Goal: Task Accomplishment & Management: Manage account settings

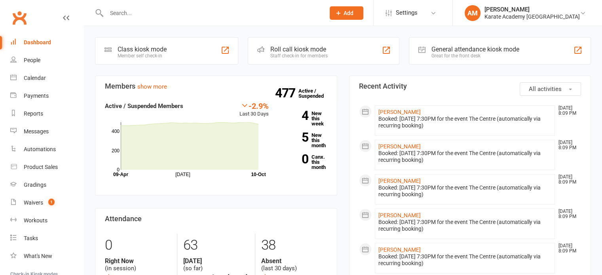
click at [152, 15] on input "text" at bounding box center [211, 13] width 215 height 11
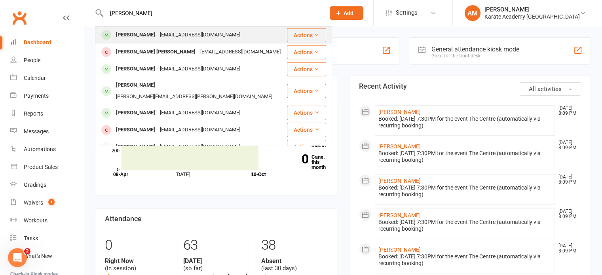
type input "[PERSON_NAME]"
click at [157, 31] on div "[EMAIL_ADDRESS][DOMAIN_NAME]" at bounding box center [199, 34] width 85 height 11
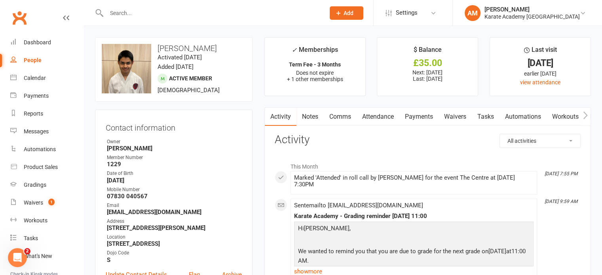
click at [431, 117] on link "Payments" at bounding box center [418, 117] width 39 height 18
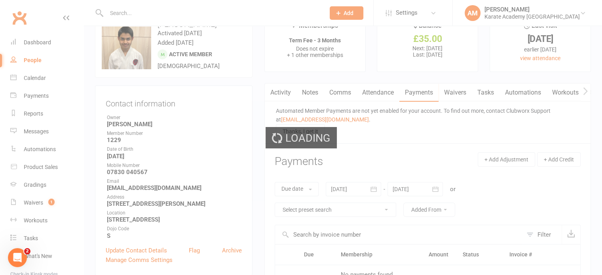
scroll to position [198, 0]
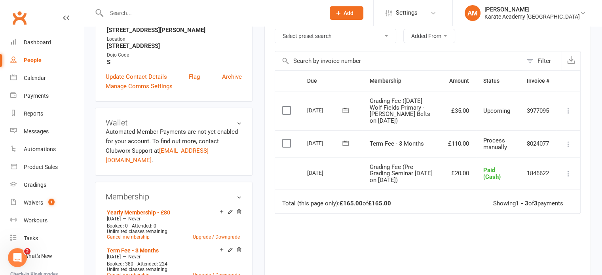
click at [568, 114] on icon at bounding box center [568, 111] width 8 height 8
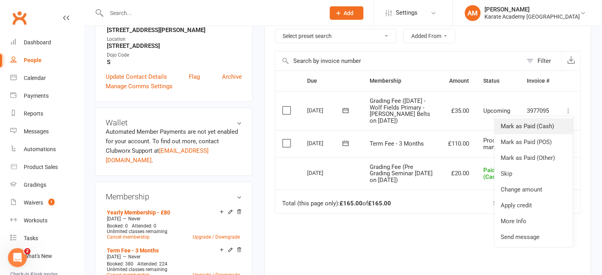
click at [557, 133] on link "Mark as Paid (Cash)" at bounding box center [533, 126] width 78 height 16
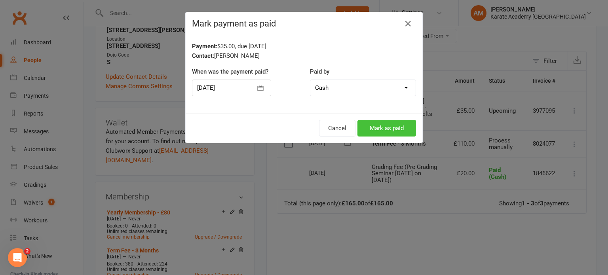
click at [395, 127] on button "Mark as paid" at bounding box center [386, 128] width 59 height 17
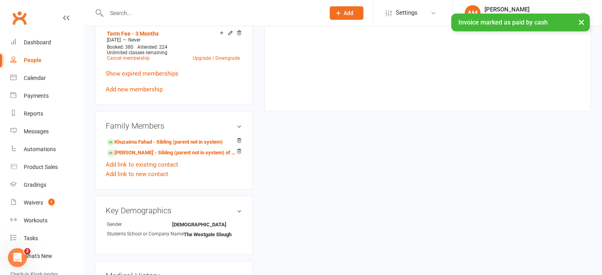
scroll to position [435, 0]
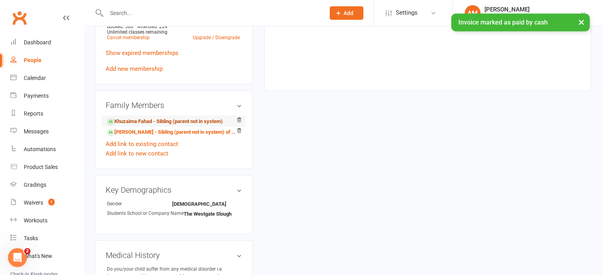
click at [199, 118] on link "Khuzaima Fahad - Sibling (parent not in system)" at bounding box center [165, 122] width 116 height 8
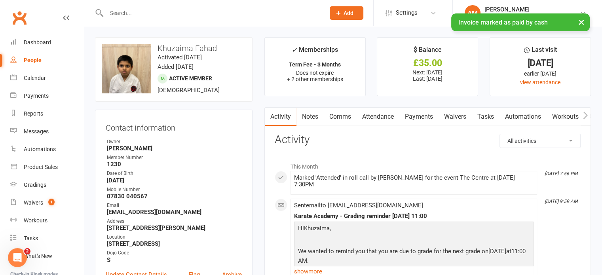
click at [427, 116] on link "Payments" at bounding box center [418, 117] width 39 height 18
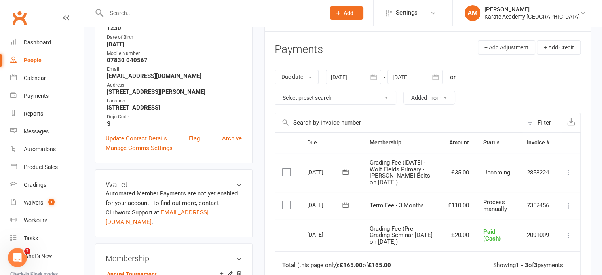
scroll to position [158, 0]
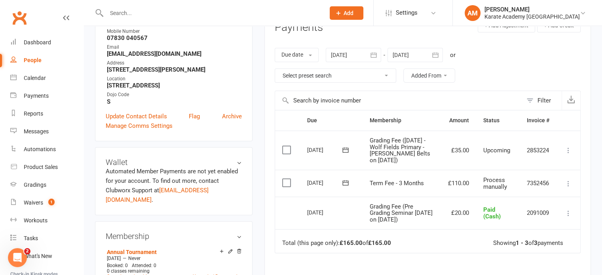
click at [568, 151] on icon at bounding box center [568, 150] width 8 height 8
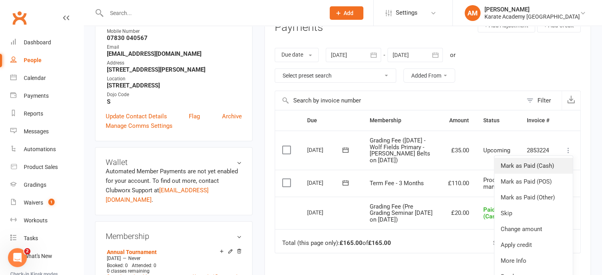
click at [556, 167] on link "Mark as Paid (Cash)" at bounding box center [533, 166] width 78 height 16
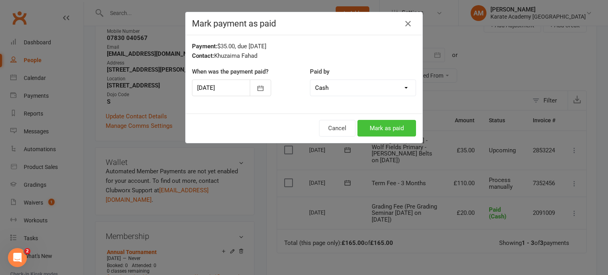
click at [395, 130] on button "Mark as paid" at bounding box center [386, 128] width 59 height 17
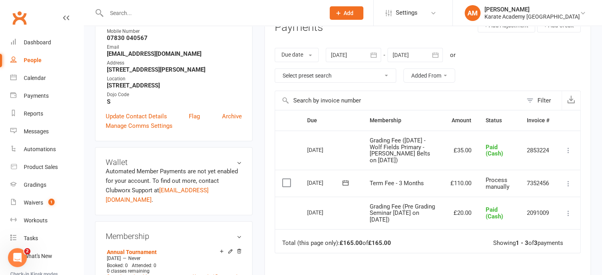
click at [178, 14] on input "text" at bounding box center [211, 13] width 215 height 11
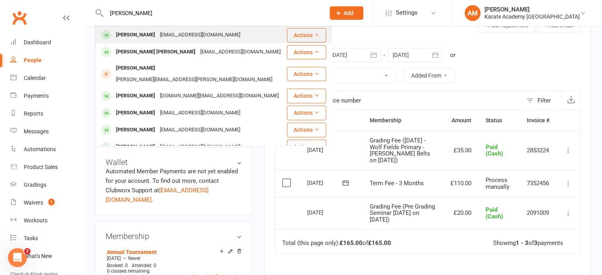
type input "[PERSON_NAME]"
click at [173, 32] on div "[EMAIL_ADDRESS][DOMAIN_NAME]" at bounding box center [199, 34] width 85 height 11
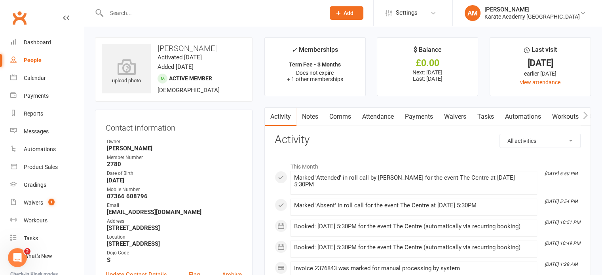
click at [429, 118] on link "Payments" at bounding box center [418, 117] width 39 height 18
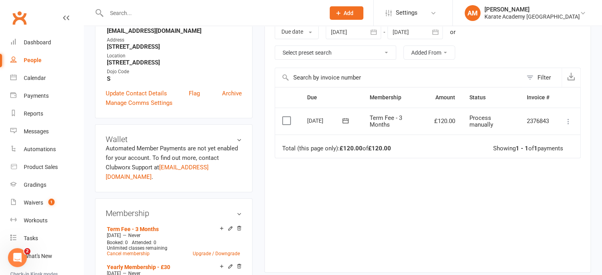
scroll to position [237, 0]
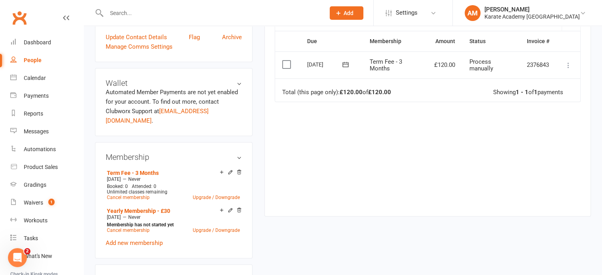
click at [567, 64] on icon at bounding box center [568, 65] width 8 height 8
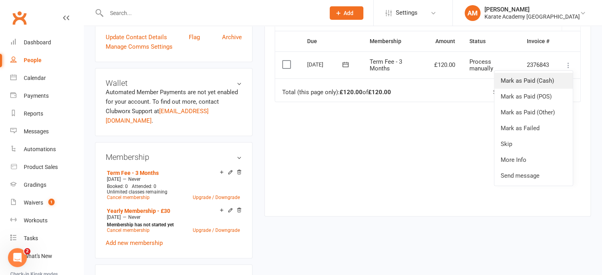
click at [555, 79] on link "Mark as Paid (Cash)" at bounding box center [533, 81] width 78 height 16
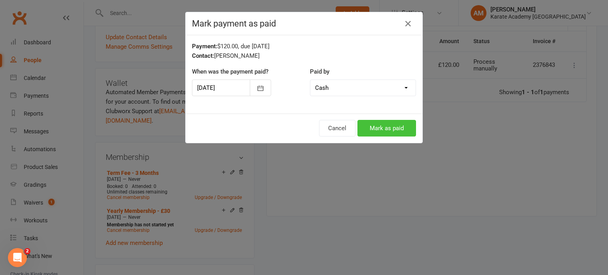
click at [387, 126] on button "Mark as paid" at bounding box center [386, 128] width 59 height 17
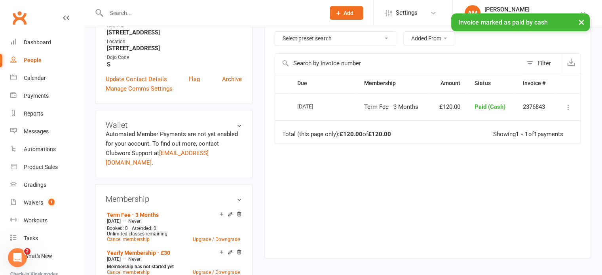
scroll to position [0, 0]
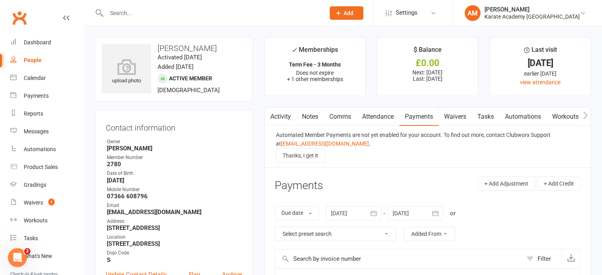
click at [187, 15] on input "text" at bounding box center [211, 13] width 215 height 11
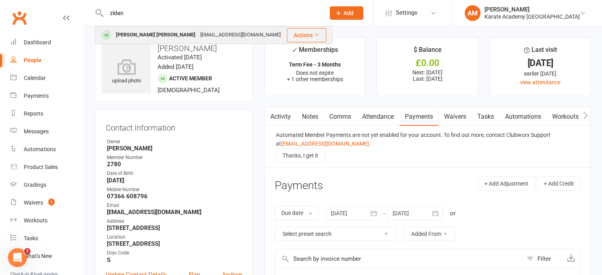
type input "zidan"
click at [181, 28] on div "Mohammed Zidan Faqruddin faruqin@yahoo.com" at bounding box center [191, 35] width 190 height 16
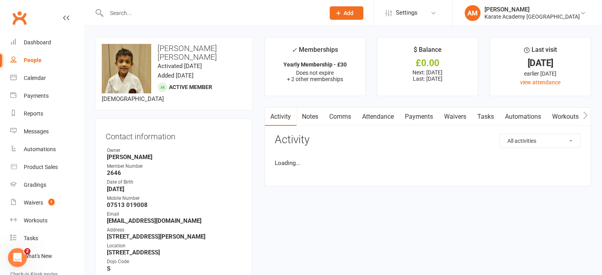
click at [418, 118] on link "Payments" at bounding box center [418, 117] width 39 height 18
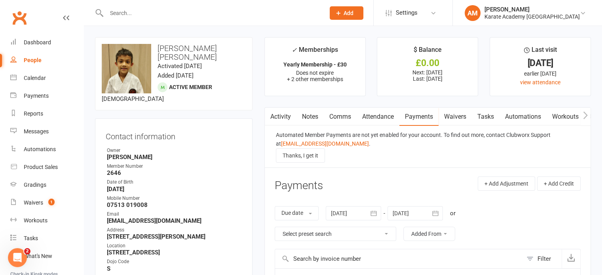
click at [213, 11] on input "text" at bounding box center [211, 13] width 215 height 11
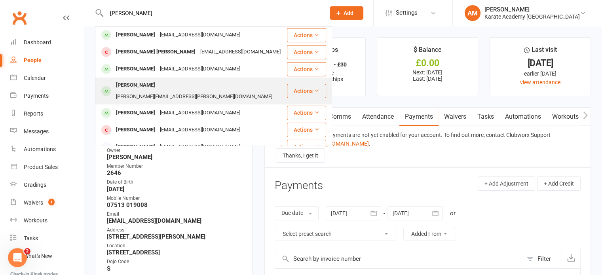
type input "hassan"
click at [182, 91] on div "samima.kamran@btinternet.com" at bounding box center [194, 96] width 161 height 11
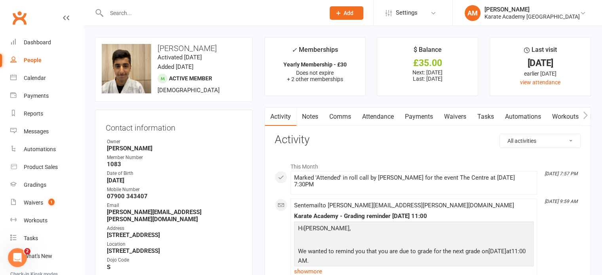
click at [405, 114] on link "Payments" at bounding box center [418, 117] width 39 height 18
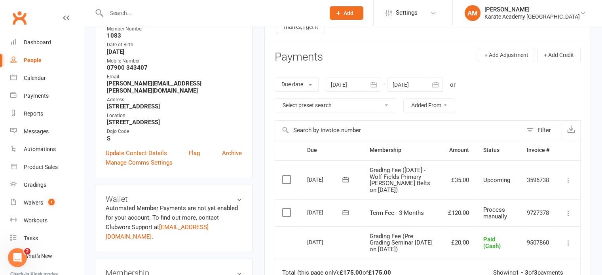
scroll to position [158, 0]
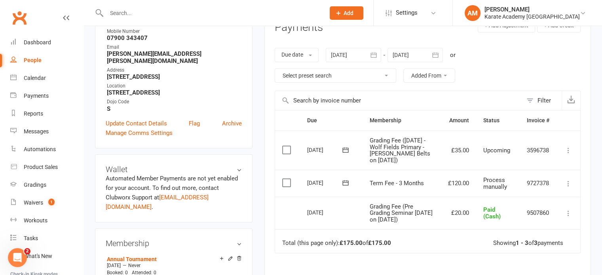
click at [286, 187] on label at bounding box center [287, 183] width 11 height 8
click at [286, 179] on input "checkbox" at bounding box center [284, 179] width 5 height 0
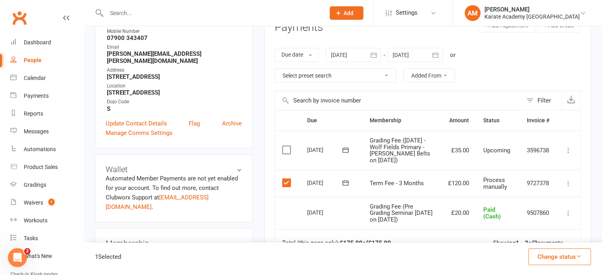
drag, startPoint x: 286, startPoint y: 153, endPoint x: 355, endPoint y: 180, distance: 73.6
click at [286, 153] on label at bounding box center [287, 150] width 11 height 8
click at [286, 146] on input "checkbox" at bounding box center [284, 146] width 5 height 0
click at [580, 259] on icon "button" at bounding box center [579, 256] width 6 height 6
click at [544, 188] on link "Paid (Cash)" at bounding box center [551, 188] width 78 height 16
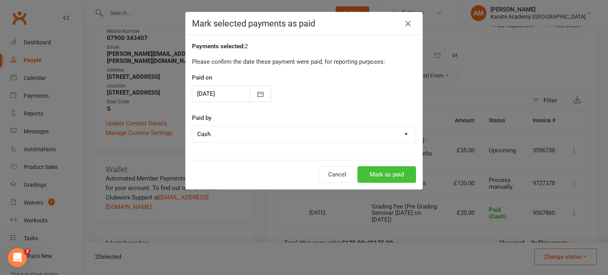
click at [396, 174] on button "Mark as paid" at bounding box center [386, 174] width 59 height 17
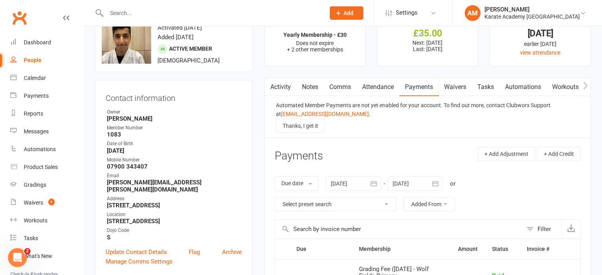
scroll to position [0, 0]
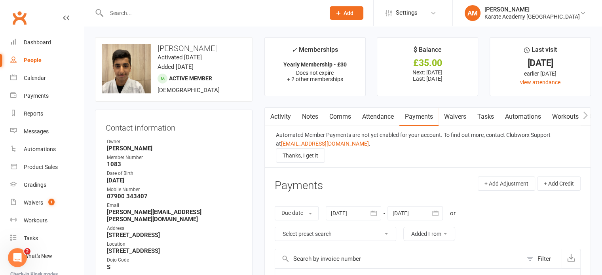
click at [266, 13] on input "text" at bounding box center [211, 13] width 215 height 11
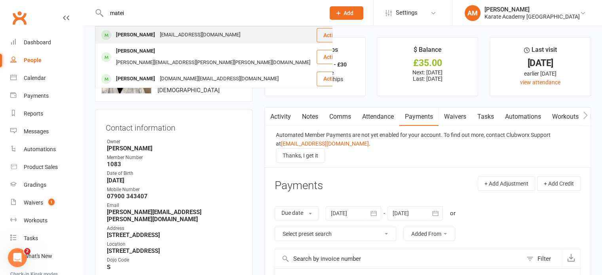
type input "matei"
click at [284, 30] on div "Matei Catalin Ghitun bluannam@yahoo.com" at bounding box center [206, 35] width 220 height 16
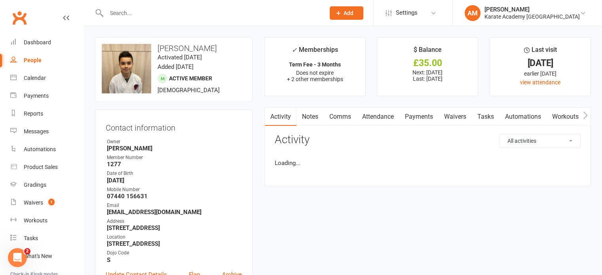
click at [421, 119] on link "Payments" at bounding box center [418, 117] width 39 height 18
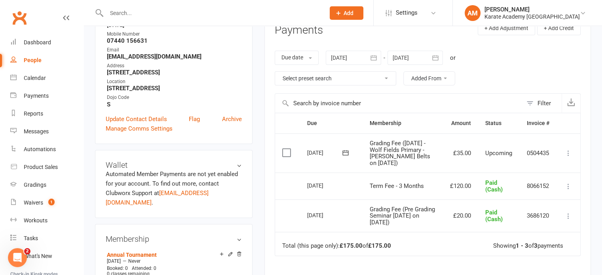
scroll to position [158, 0]
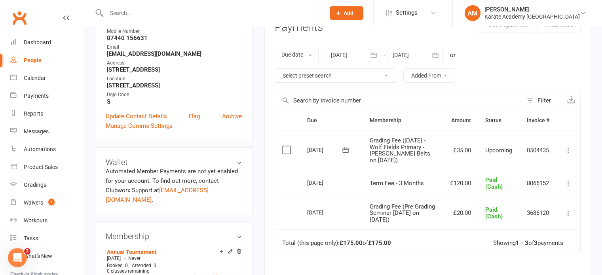
click at [571, 150] on icon at bounding box center [568, 150] width 8 height 8
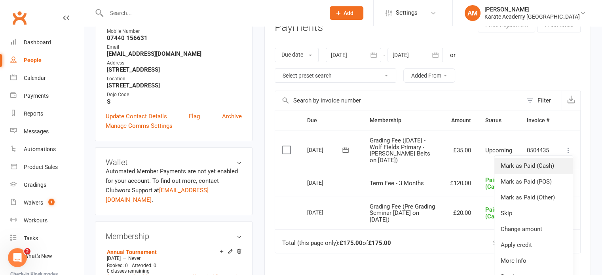
click at [545, 167] on link "Mark as Paid (Cash)" at bounding box center [533, 166] width 78 height 16
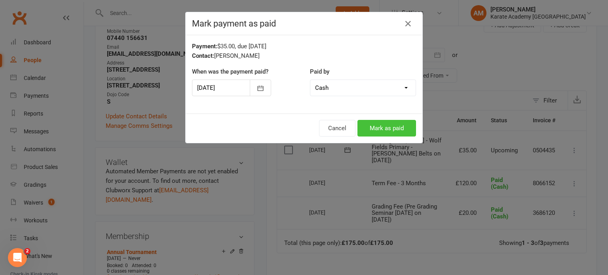
click at [389, 123] on button "Mark as paid" at bounding box center [386, 128] width 59 height 17
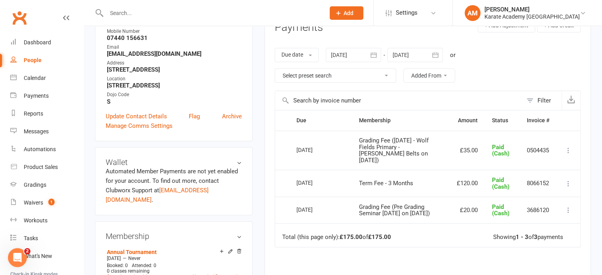
click at [217, 7] on div at bounding box center [207, 13] width 224 height 26
click at [216, 9] on input "text" at bounding box center [211, 13] width 215 height 11
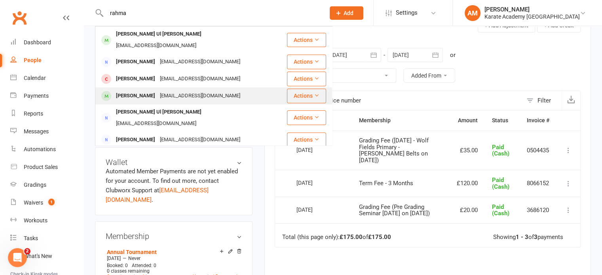
type input "rahma"
click at [173, 90] on div "fazzyshirz@hotmail.com" at bounding box center [199, 95] width 85 height 11
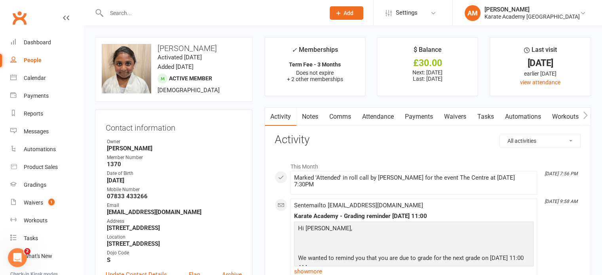
click at [425, 120] on link "Payments" at bounding box center [418, 117] width 39 height 18
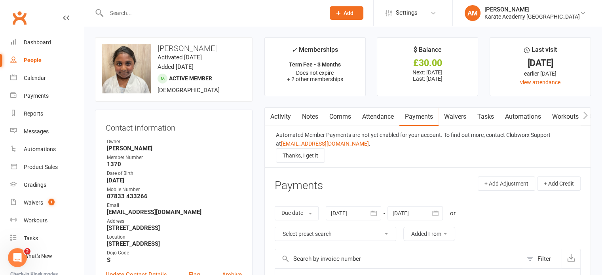
scroll to position [158, 0]
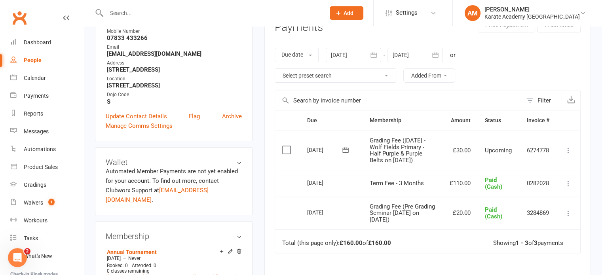
click at [569, 152] on icon at bounding box center [568, 150] width 8 height 8
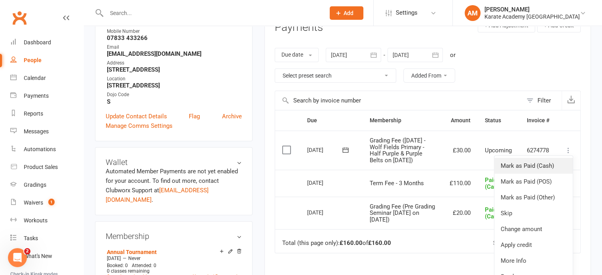
click at [560, 165] on link "Mark as Paid (Cash)" at bounding box center [533, 166] width 78 height 16
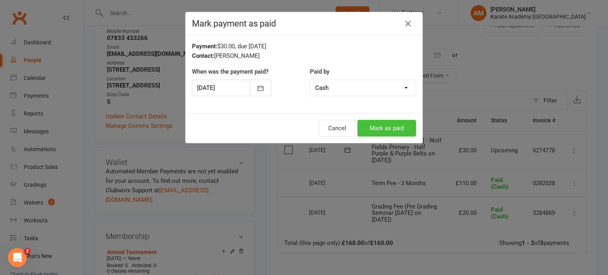
click at [381, 123] on button "Mark as paid" at bounding box center [386, 128] width 59 height 17
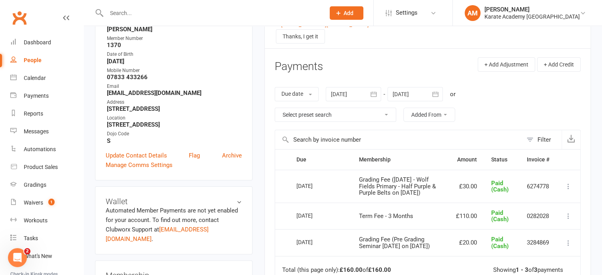
scroll to position [119, 0]
click at [148, 13] on input "text" at bounding box center [211, 13] width 215 height 11
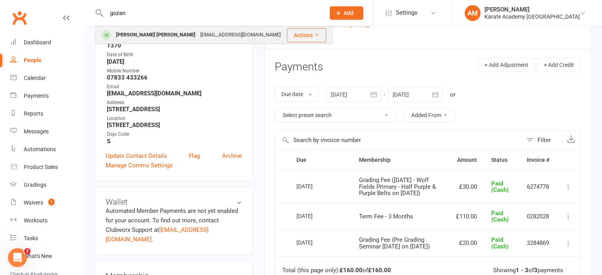
type input "gozan"
click at [153, 38] on div "Gozan Zerlinda Roselin John" at bounding box center [156, 34] width 84 height 11
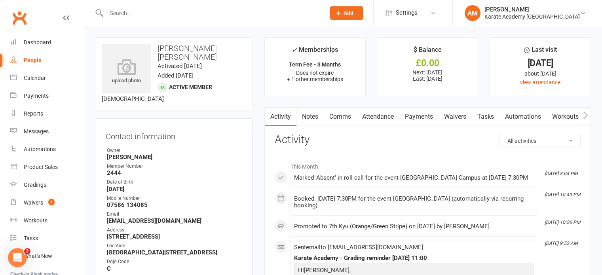
click at [434, 115] on link "Payments" at bounding box center [418, 117] width 39 height 18
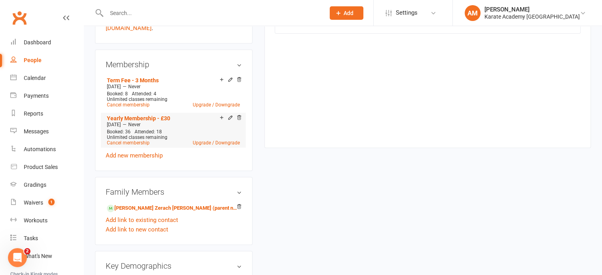
scroll to position [356, 0]
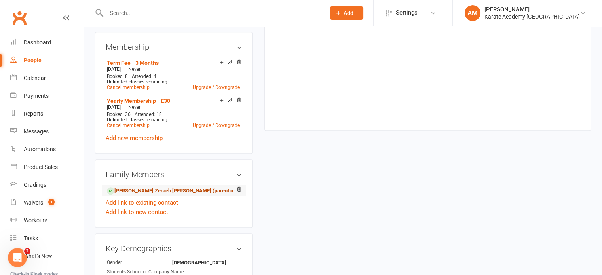
click at [196, 195] on link "Gedalya Zerach Roselin John - Sibling (parent not in system)" at bounding box center [172, 191] width 131 height 8
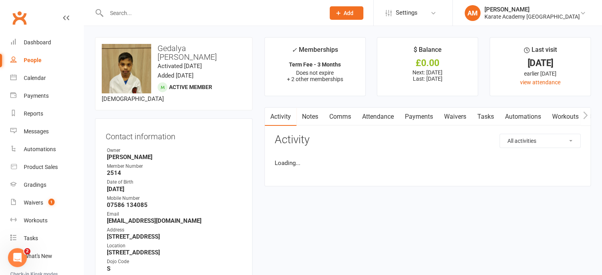
click at [430, 115] on link "Payments" at bounding box center [418, 117] width 39 height 18
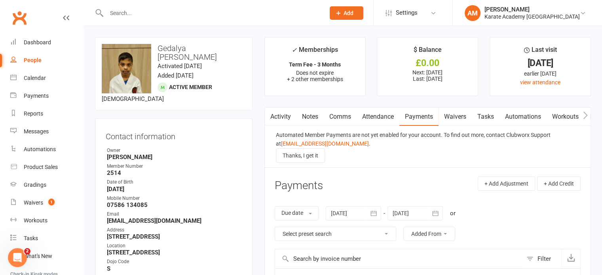
click at [142, 11] on input "text" at bounding box center [211, 13] width 215 height 11
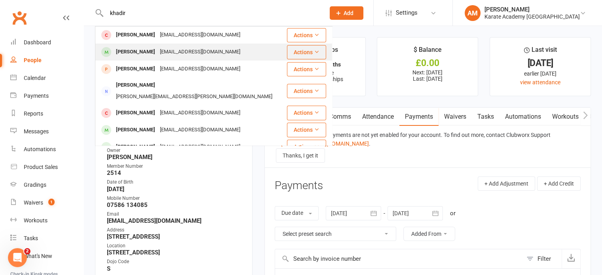
type input "khadir"
click at [157, 52] on div "Muhammad Khalid Abdulkadir" at bounding box center [136, 51] width 44 height 11
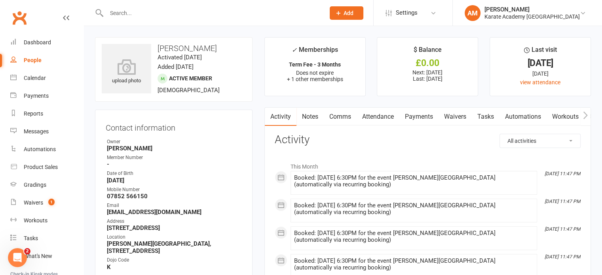
click at [195, 10] on input "text" at bounding box center [211, 13] width 215 height 11
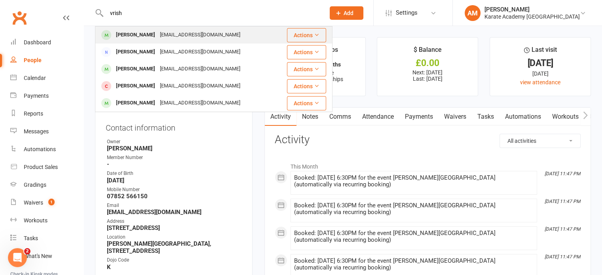
type input "vrish"
click at [222, 31] on div "Vrishank Mettu venumettu1@gmail.com" at bounding box center [186, 35] width 181 height 16
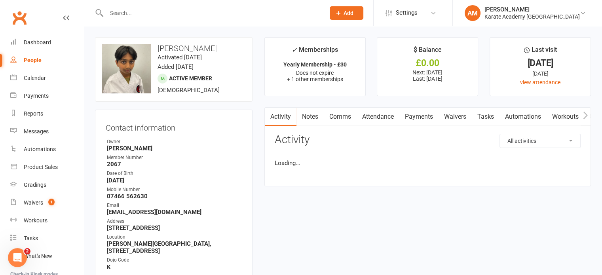
click at [423, 117] on link "Payments" at bounding box center [418, 117] width 39 height 18
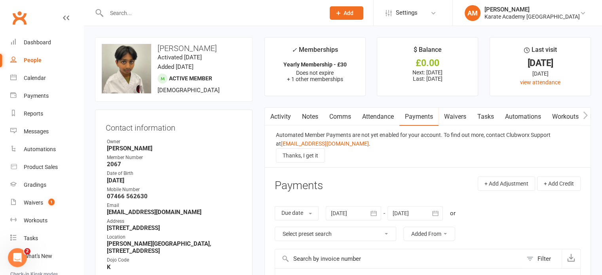
click at [161, 9] on input "text" at bounding box center [211, 13] width 215 height 11
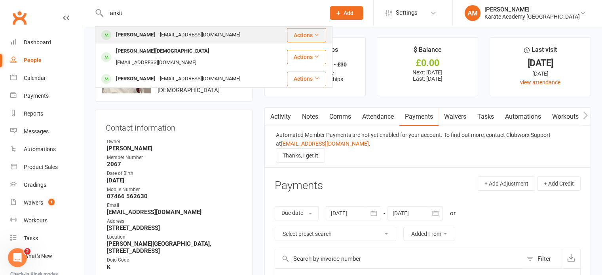
type input "ankit"
click at [182, 29] on div "Ankit Harsha Vadlakonda vphanisai2@gmail.com" at bounding box center [191, 35] width 190 height 16
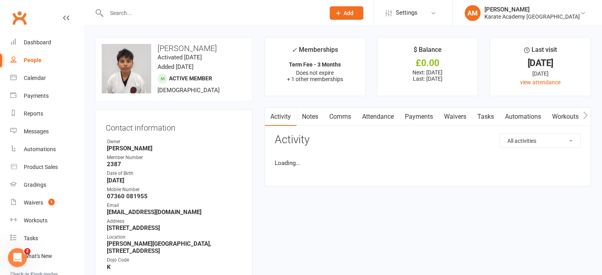
click at [421, 119] on link "Payments" at bounding box center [418, 117] width 39 height 18
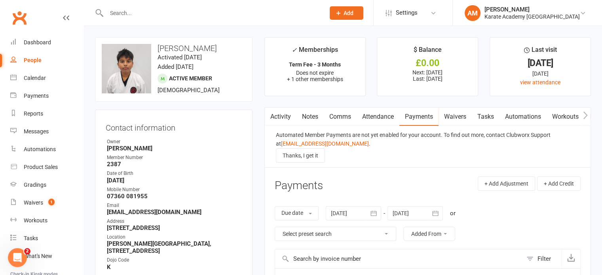
click at [127, 15] on input "text" at bounding box center [211, 13] width 215 height 11
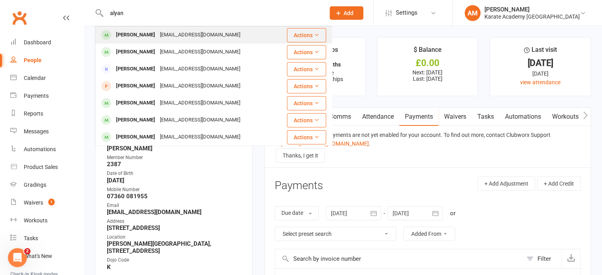
type input "alyan"
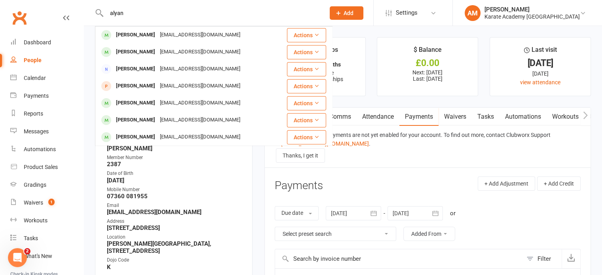
drag, startPoint x: 169, startPoint y: 33, endPoint x: 173, endPoint y: 35, distance: 4.6
click at [157, 33] on div "Muhammed Alyan Saleem" at bounding box center [136, 34] width 44 height 11
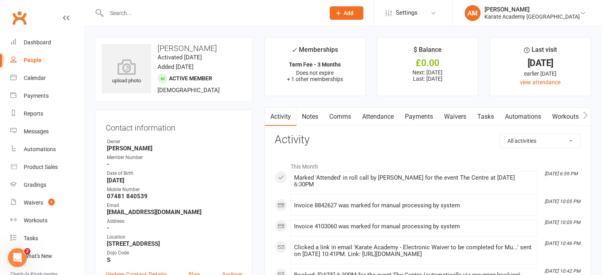
click at [422, 117] on link "Payments" at bounding box center [418, 117] width 39 height 18
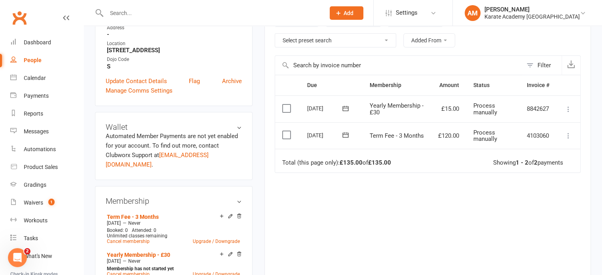
scroll to position [198, 0]
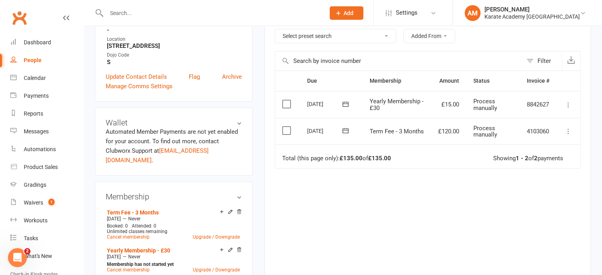
click at [288, 131] on label at bounding box center [287, 131] width 11 height 8
click at [287, 127] on input "checkbox" at bounding box center [284, 127] width 5 height 0
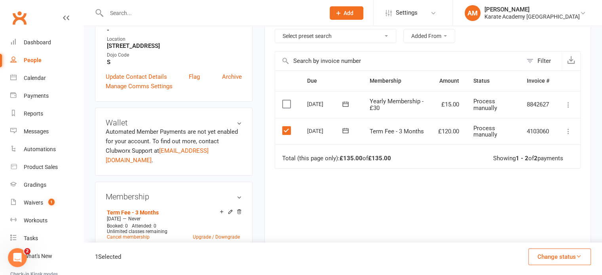
click at [287, 102] on label at bounding box center [287, 104] width 11 height 8
click at [287, 100] on input "checkbox" at bounding box center [284, 100] width 5 height 0
click at [582, 257] on button "Change status" at bounding box center [559, 256] width 63 height 17
click at [555, 191] on link "Paid (Cash)" at bounding box center [551, 188] width 78 height 16
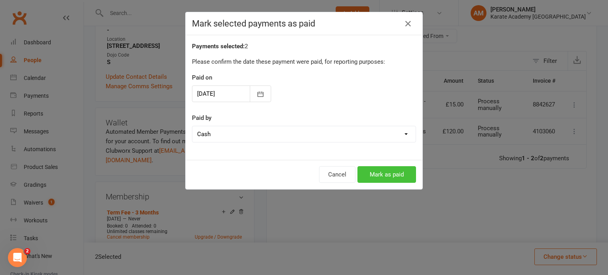
click at [391, 171] on button "Mark as paid" at bounding box center [386, 174] width 59 height 17
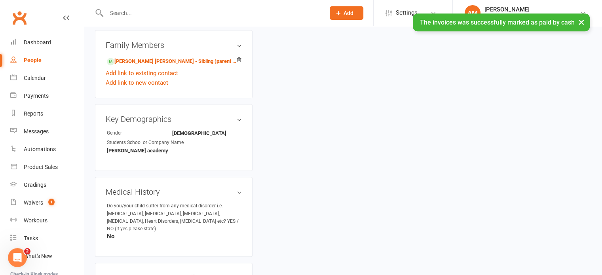
scroll to position [475, 0]
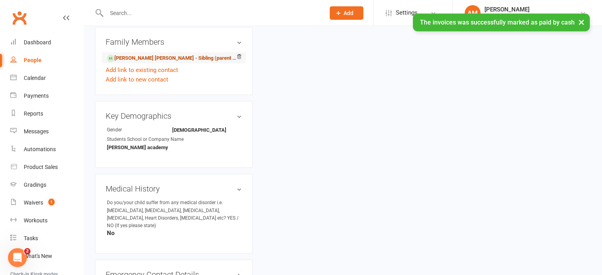
click at [201, 55] on link "Muhammed Aahil Saleem - Sibling (parent not in system)" at bounding box center [172, 58] width 131 height 8
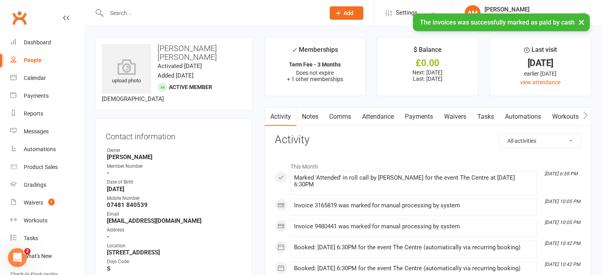
click at [424, 112] on link "Payments" at bounding box center [418, 117] width 39 height 18
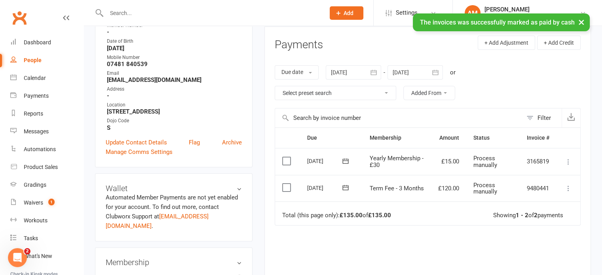
scroll to position [158, 0]
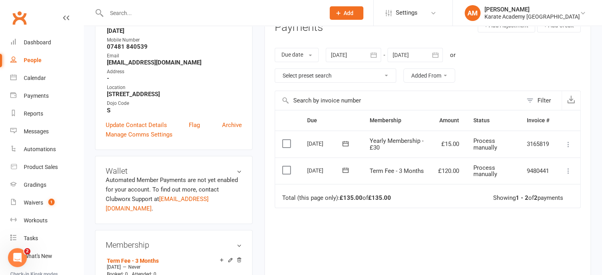
click at [288, 168] on label at bounding box center [287, 170] width 11 height 8
click at [287, 166] on input "checkbox" at bounding box center [284, 166] width 5 height 0
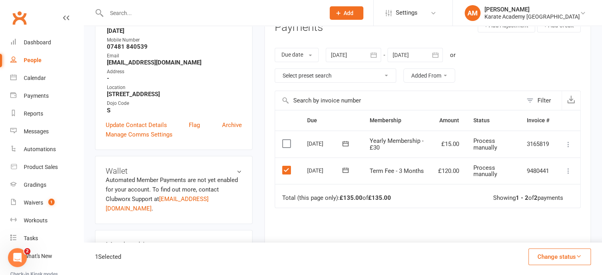
click at [286, 137] on td "Select this" at bounding box center [287, 144] width 25 height 27
click at [287, 144] on label at bounding box center [287, 144] width 11 height 8
click at [287, 140] on input "checkbox" at bounding box center [284, 140] width 5 height 0
click at [578, 258] on icon "button" at bounding box center [579, 256] width 6 height 6
click at [551, 187] on link "Paid (Cash)" at bounding box center [551, 188] width 78 height 16
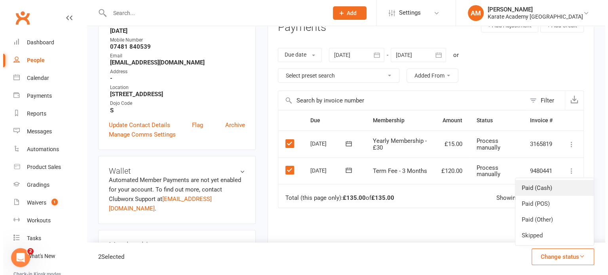
scroll to position [149, 0]
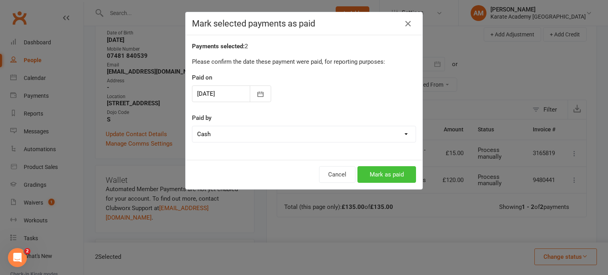
click at [396, 176] on button "Mark as paid" at bounding box center [386, 174] width 59 height 17
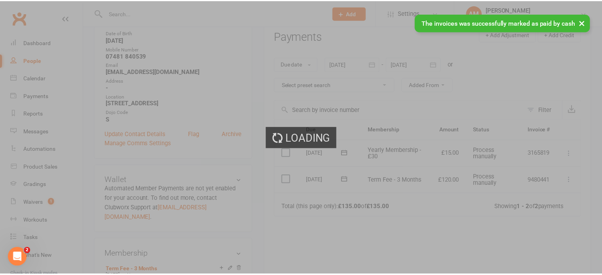
scroll to position [158, 0]
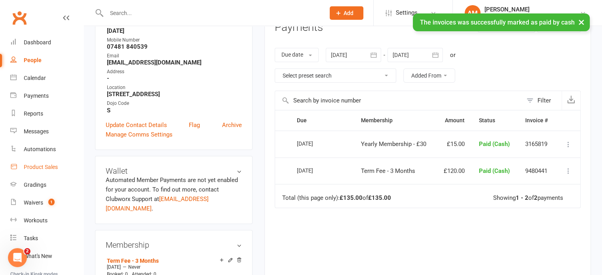
click at [42, 164] on div "Product Sales" at bounding box center [41, 167] width 34 height 6
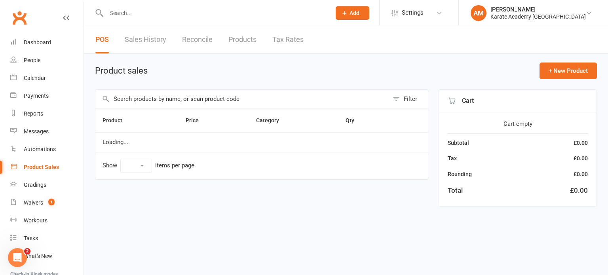
select select "10"
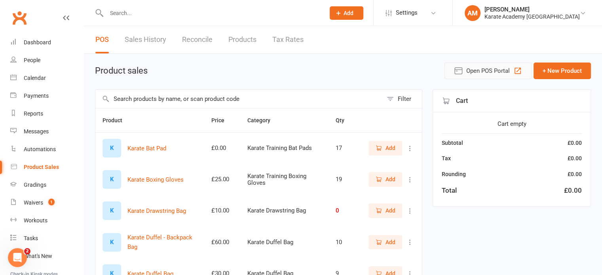
click at [519, 69] on icon "button" at bounding box center [517, 70] width 9 height 9
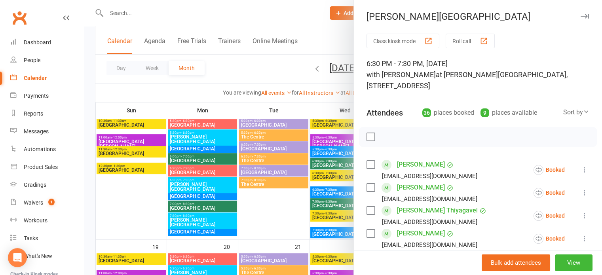
click at [563, 114] on div "Sort by" at bounding box center [576, 112] width 26 height 10
click at [535, 145] on link "First name" at bounding box center [549, 145] width 78 height 16
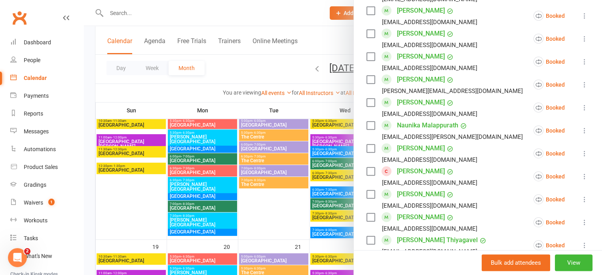
scroll to position [633, 0]
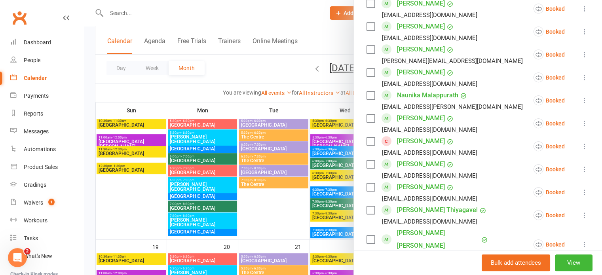
click at [580, 144] on icon at bounding box center [584, 146] width 8 height 8
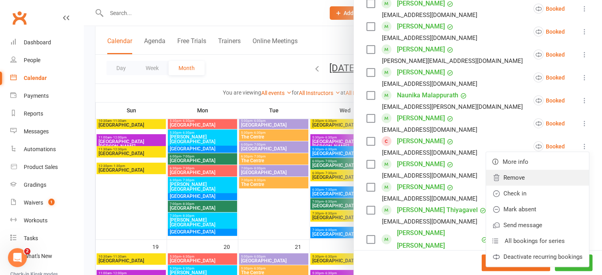
click at [529, 176] on link "Remove" at bounding box center [537, 178] width 103 height 16
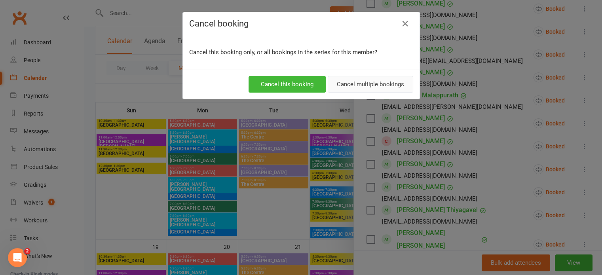
click at [373, 82] on button "Cancel multiple bookings" at bounding box center [370, 84] width 85 height 17
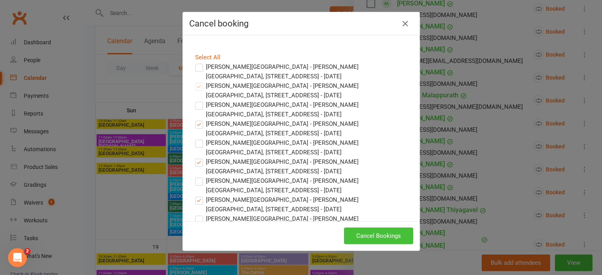
click at [372, 234] on button "Cancel Bookings" at bounding box center [378, 236] width 69 height 17
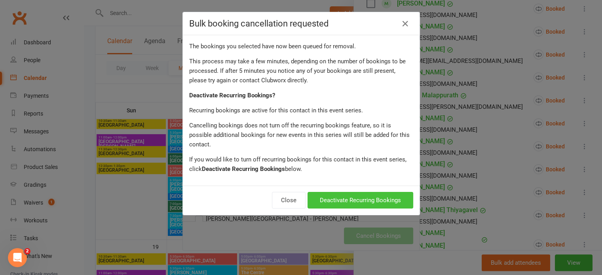
click at [350, 192] on button "Deactivate Recurring Bookings" at bounding box center [360, 200] width 106 height 17
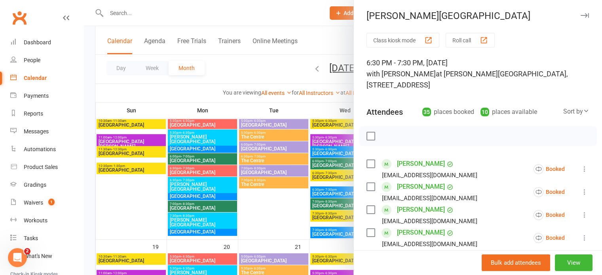
scroll to position [0, 0]
click at [580, 17] on icon "button" at bounding box center [584, 16] width 8 height 5
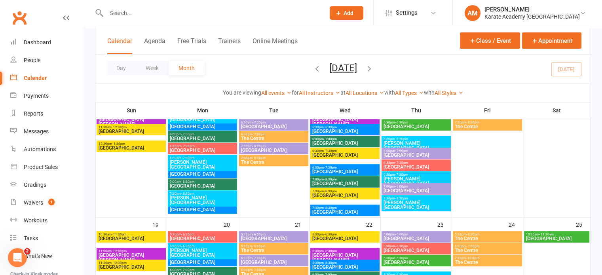
scroll to position [277, 0]
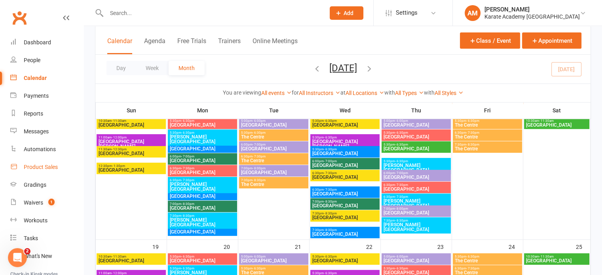
click at [38, 167] on div "Product Sales" at bounding box center [41, 167] width 34 height 6
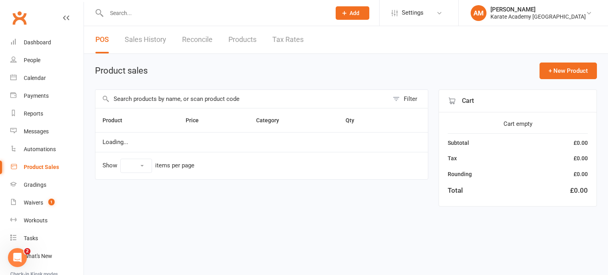
select select "10"
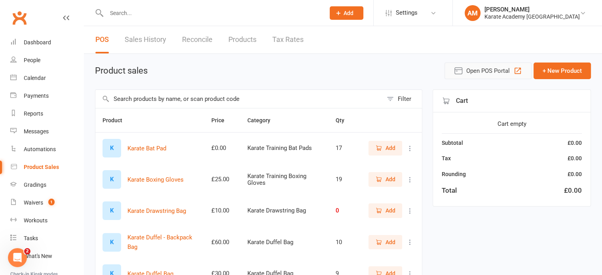
click at [521, 69] on icon "button" at bounding box center [517, 71] width 6 height 6
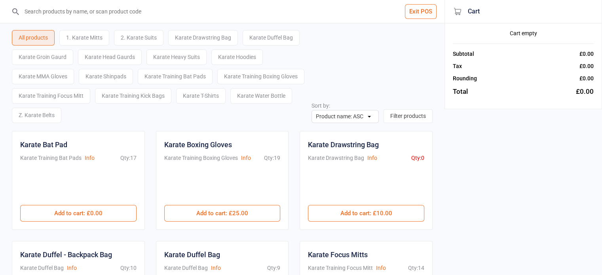
click at [142, 35] on div "2. Karate Suits" at bounding box center [138, 37] width 49 height 15
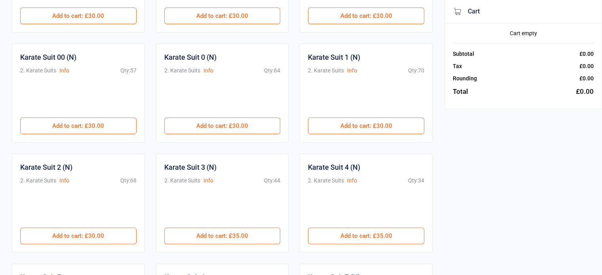
scroll to position [198, 0]
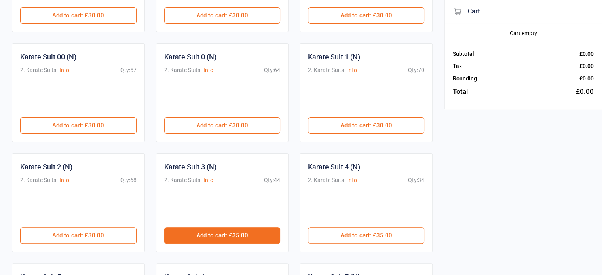
click at [209, 234] on button "Add to cart : £35.00" at bounding box center [222, 235] width 116 height 17
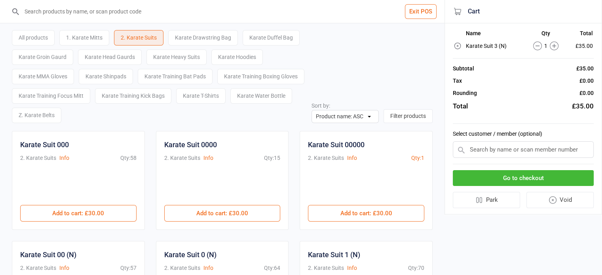
click at [98, 37] on div "1. Karate Mitts" at bounding box center [84, 37] width 50 height 15
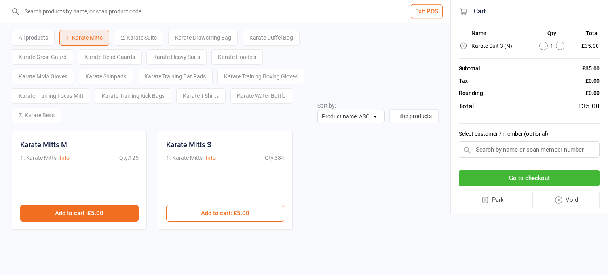
click at [122, 215] on button "Add to cart : £5.00" at bounding box center [79, 213] width 118 height 17
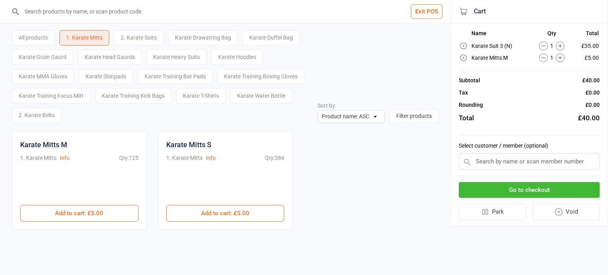
click at [483, 159] on input "text" at bounding box center [529, 161] width 141 height 17
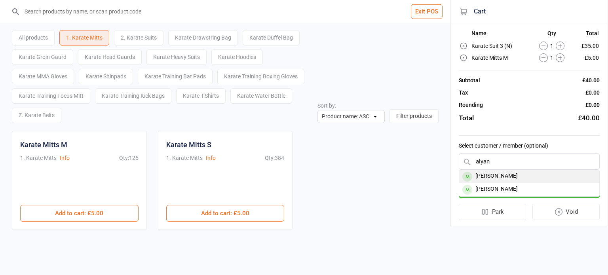
type input "alyan"
click at [512, 176] on div "[PERSON_NAME]" at bounding box center [529, 176] width 140 height 13
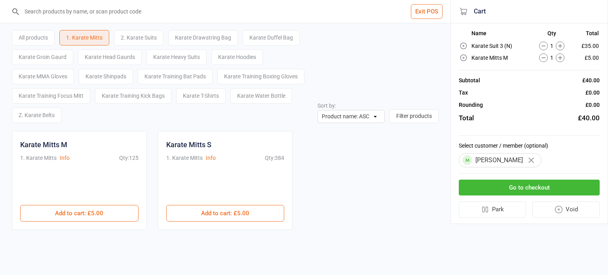
click at [535, 182] on button "Go to checkout" at bounding box center [529, 188] width 141 height 16
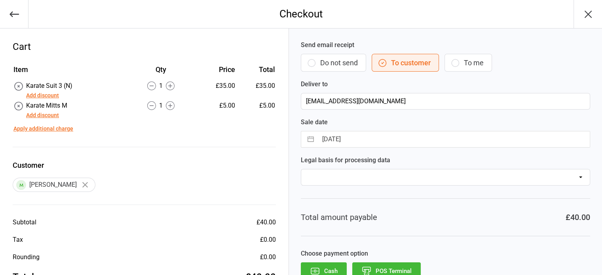
click at [44, 115] on button "Add discount" at bounding box center [42, 115] width 33 height 8
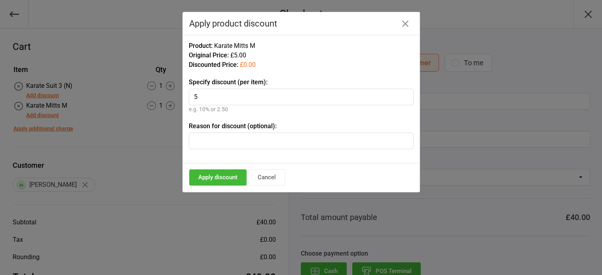
type input "5"
click at [224, 177] on button "Apply discount" at bounding box center [217, 177] width 57 height 16
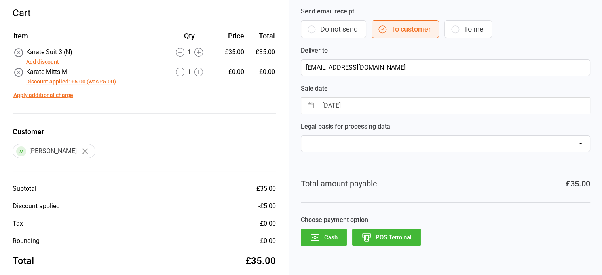
scroll to position [44, 0]
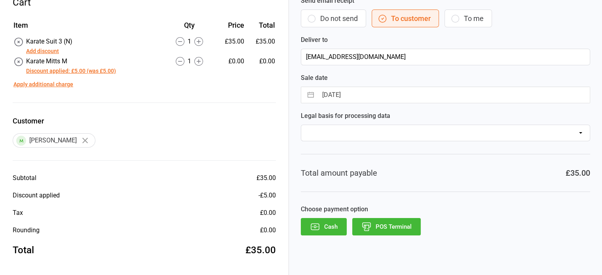
click at [326, 224] on button "Cash" at bounding box center [324, 226] width 46 height 17
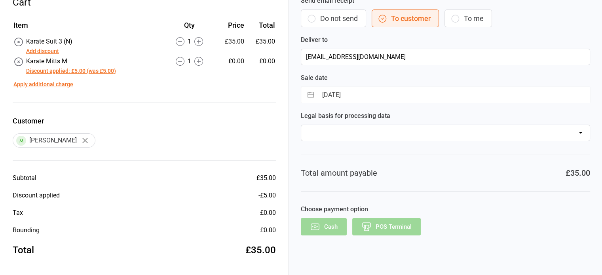
scroll to position [22, 0]
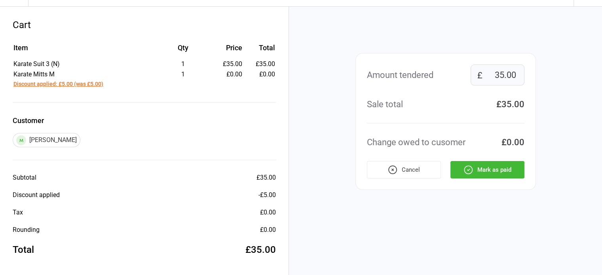
click at [496, 168] on button "Mark as paid" at bounding box center [487, 169] width 74 height 17
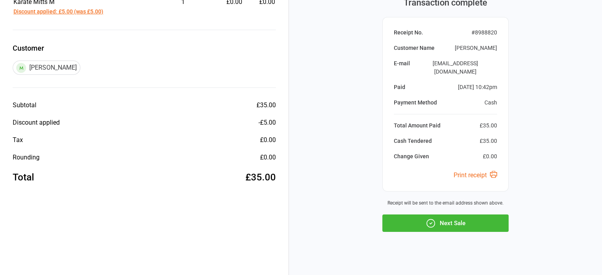
scroll to position [102, 0]
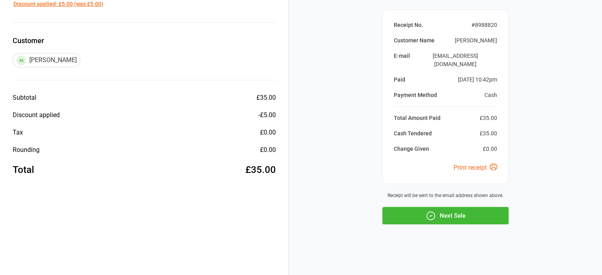
click at [457, 221] on button "Next Sale" at bounding box center [445, 215] width 126 height 17
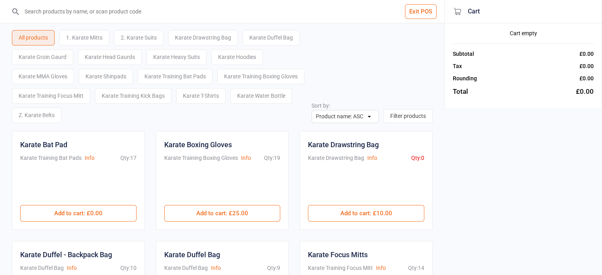
click at [156, 39] on div "2. Karate Suits" at bounding box center [138, 37] width 49 height 15
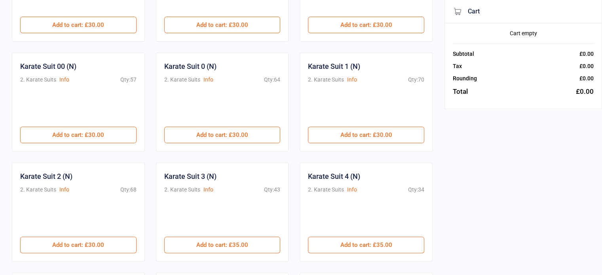
scroll to position [198, 0]
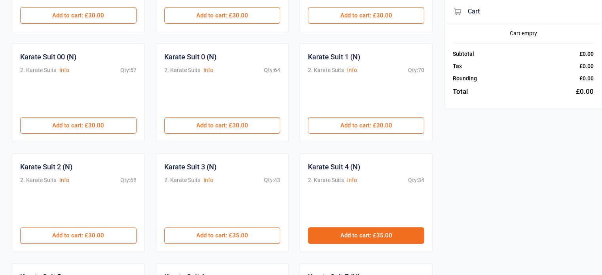
click at [354, 231] on button "Add to cart : £35.00" at bounding box center [366, 235] width 116 height 17
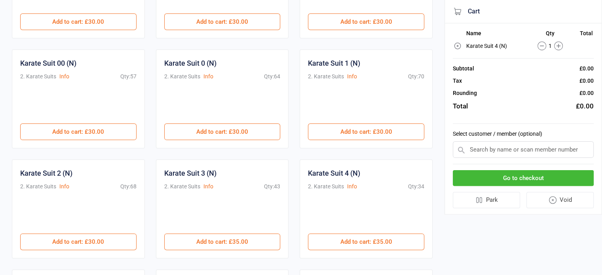
scroll to position [0, 0]
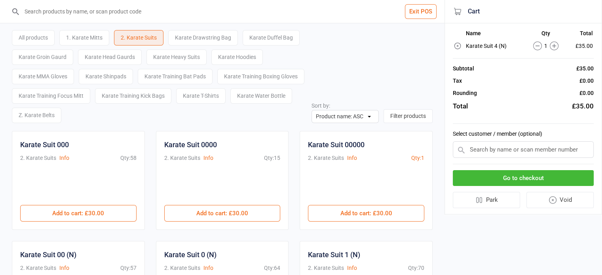
click at [95, 40] on div "1. Karate Mitts" at bounding box center [84, 37] width 50 height 15
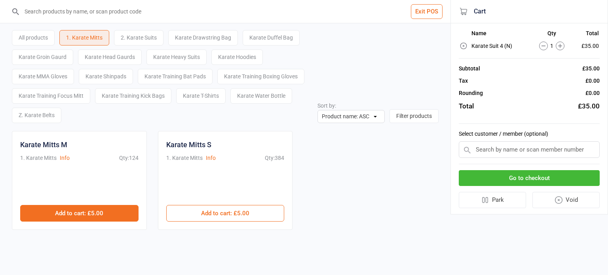
drag, startPoint x: 101, startPoint y: 214, endPoint x: 111, endPoint y: 214, distance: 9.9
click at [101, 214] on button "Add to cart : £5.00" at bounding box center [79, 213] width 118 height 17
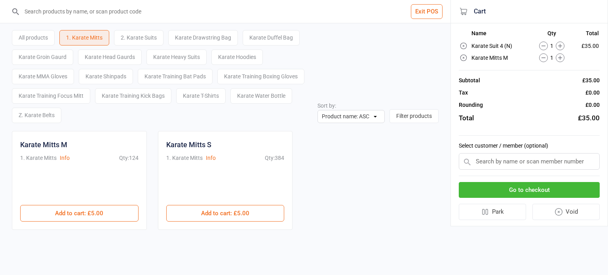
click at [491, 165] on input "text" at bounding box center [529, 161] width 141 height 17
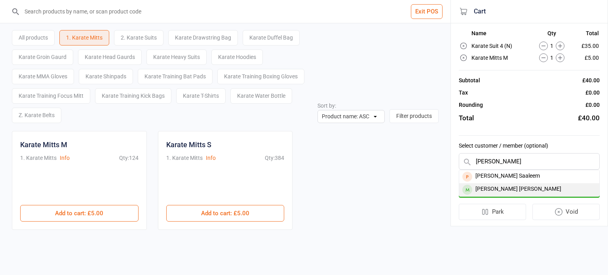
type input "aahil"
click at [510, 188] on div "[PERSON_NAME] [PERSON_NAME]" at bounding box center [529, 189] width 140 height 13
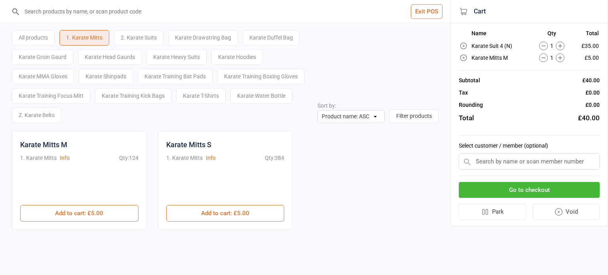
click at [500, 184] on button "Go to checkout" at bounding box center [529, 190] width 141 height 16
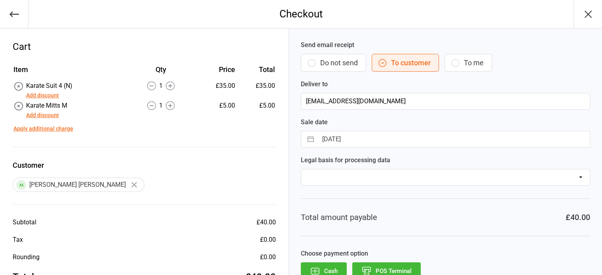
click at [44, 114] on button "Add discount" at bounding box center [42, 115] width 33 height 8
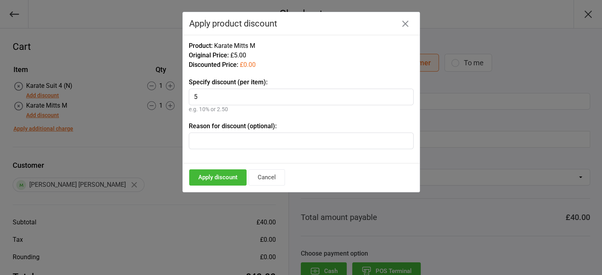
type input "5"
click at [222, 174] on button "Apply discount" at bounding box center [217, 177] width 57 height 16
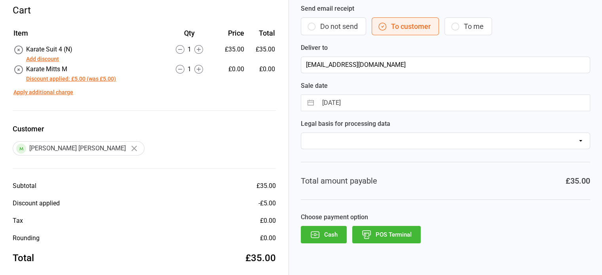
scroll to position [44, 0]
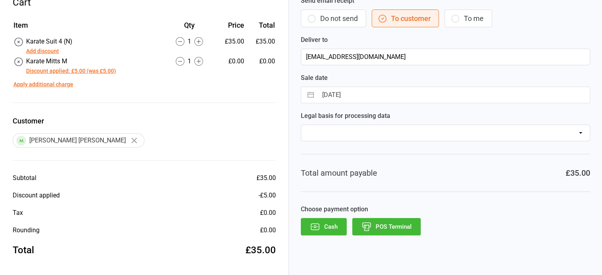
click at [324, 224] on button "Cash" at bounding box center [324, 226] width 46 height 17
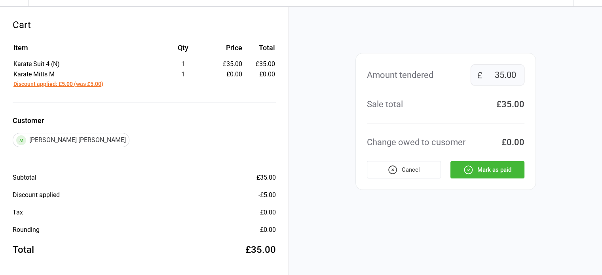
scroll to position [0, 0]
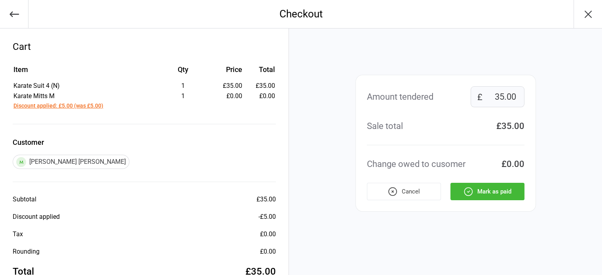
click at [590, 15] on icon "button" at bounding box center [588, 14] width 13 height 13
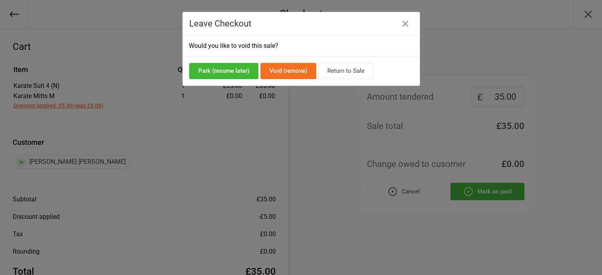
click at [405, 23] on icon "button" at bounding box center [405, 24] width 6 height 6
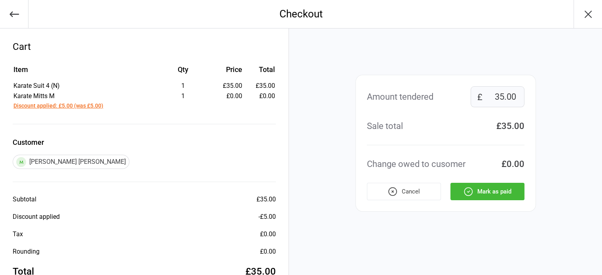
click at [491, 194] on button "Mark as paid" at bounding box center [487, 191] width 74 height 17
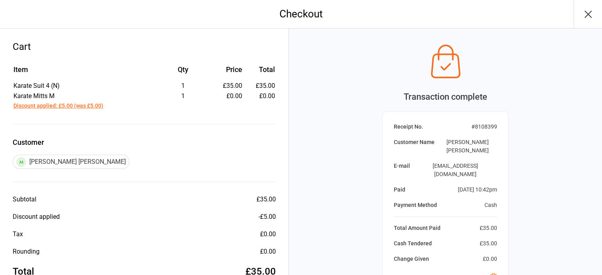
click at [586, 15] on icon "button" at bounding box center [588, 14] width 6 height 6
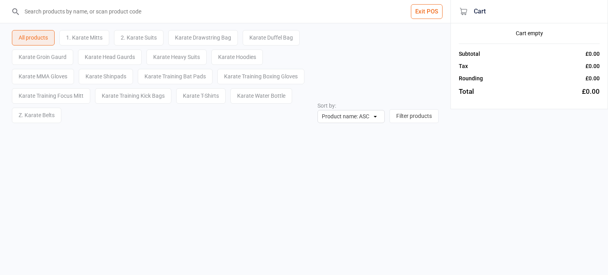
click at [423, 12] on button "Exit POS" at bounding box center [427, 11] width 32 height 15
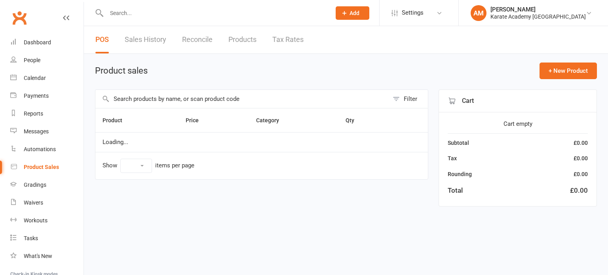
select select "10"
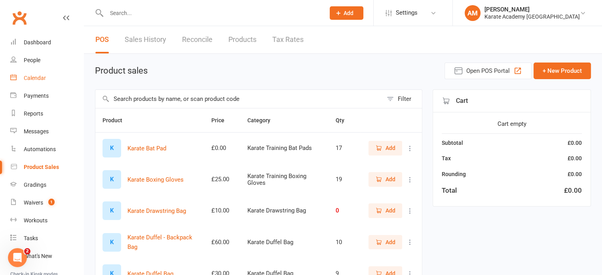
drag, startPoint x: 38, startPoint y: 76, endPoint x: 49, endPoint y: 77, distance: 11.1
click at [38, 76] on div "Calendar" at bounding box center [35, 78] width 22 height 6
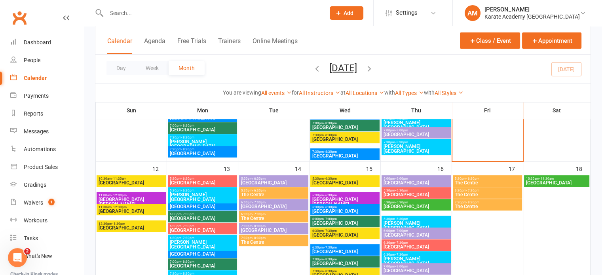
scroll to position [237, 0]
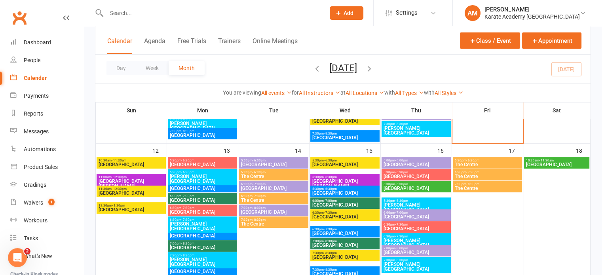
click at [485, 173] on span "6:30pm - 7:30pm" at bounding box center [487, 173] width 66 height 4
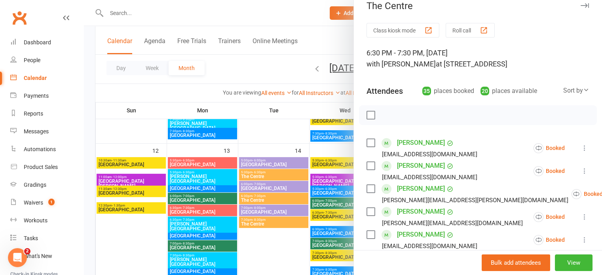
scroll to position [0, 0]
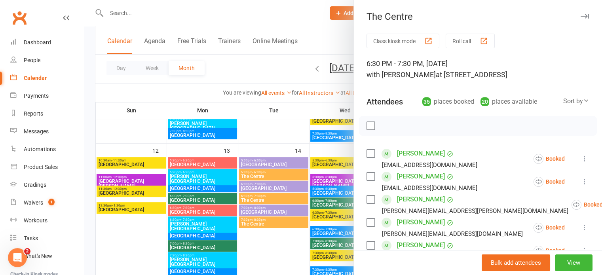
click at [563, 101] on div "Sort by" at bounding box center [576, 101] width 26 height 10
click at [541, 129] on link "First name" at bounding box center [549, 134] width 78 height 16
click at [580, 16] on icon "button" at bounding box center [584, 16] width 8 height 5
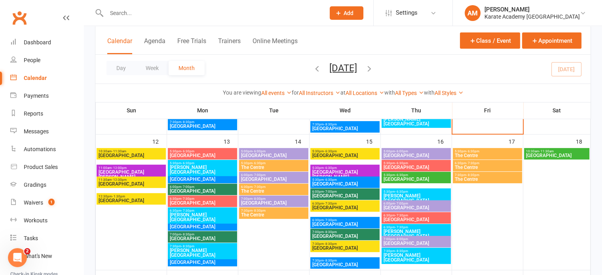
scroll to position [237, 0]
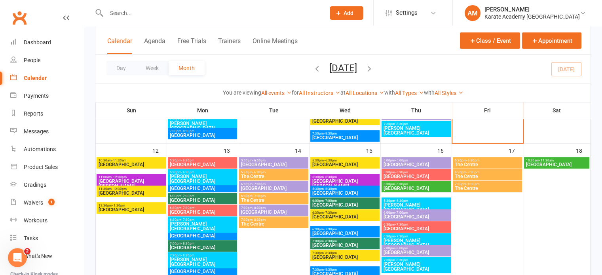
click at [476, 172] on span "- 7:30pm" at bounding box center [472, 173] width 13 height 4
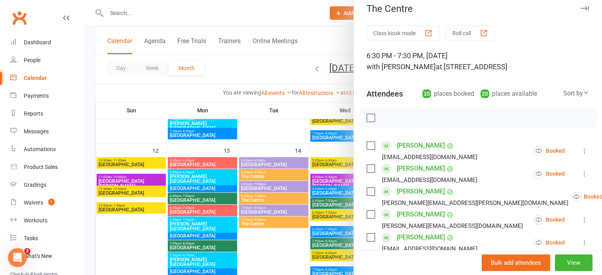
scroll to position [0, 0]
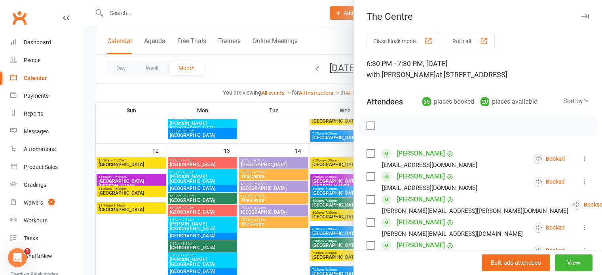
click at [580, 13] on button "button" at bounding box center [584, 15] width 9 height 9
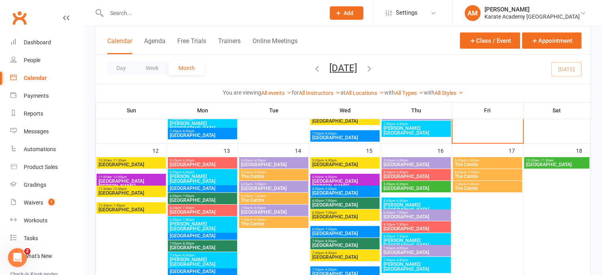
click at [140, 12] on input "text" at bounding box center [211, 13] width 215 height 11
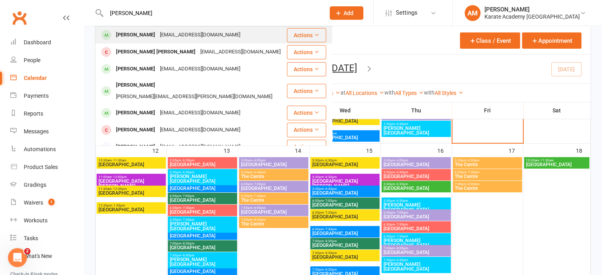
type input "[PERSON_NAME]"
click at [149, 36] on div "Hassan Fahad" at bounding box center [136, 34] width 44 height 11
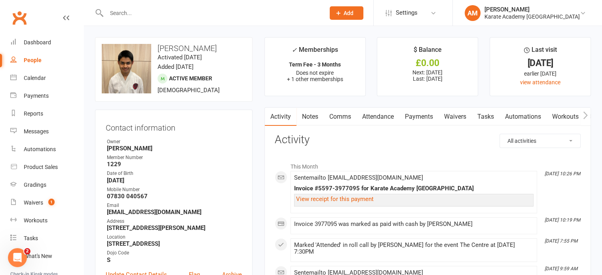
click at [421, 116] on link "Payments" at bounding box center [418, 117] width 39 height 18
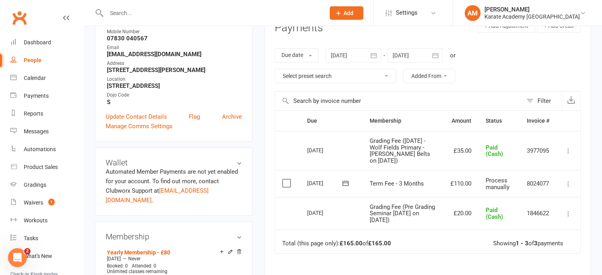
scroll to position [158, 0]
click at [376, 53] on icon "button" at bounding box center [374, 54] width 6 height 5
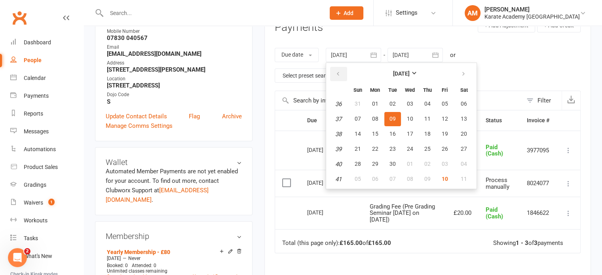
click at [343, 74] on button "button" at bounding box center [338, 74] width 17 height 14
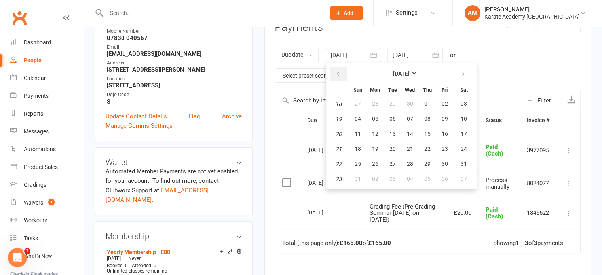
click at [343, 74] on button "button" at bounding box center [338, 74] width 17 height 14
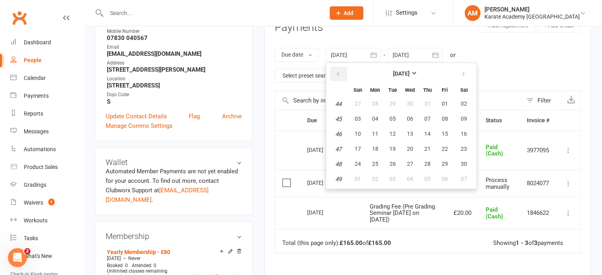
click at [343, 74] on button "button" at bounding box center [338, 74] width 17 height 14
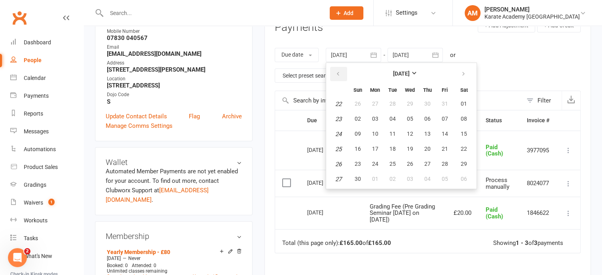
click at [343, 74] on button "button" at bounding box center [338, 74] width 17 height 14
click at [260, 134] on main "✓ Memberships Term Fee - 3 Months Does not expire + 1 other memberships $ Balan…" at bounding box center [427, 127] width 338 height 497
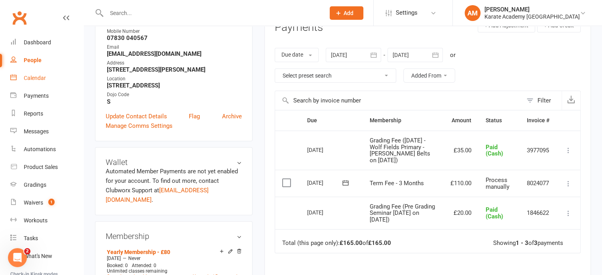
click at [40, 78] on div "Calendar" at bounding box center [35, 78] width 22 height 6
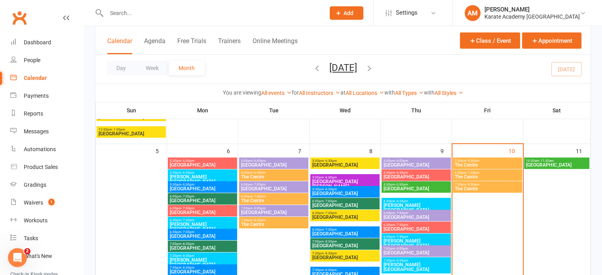
scroll to position [119, 0]
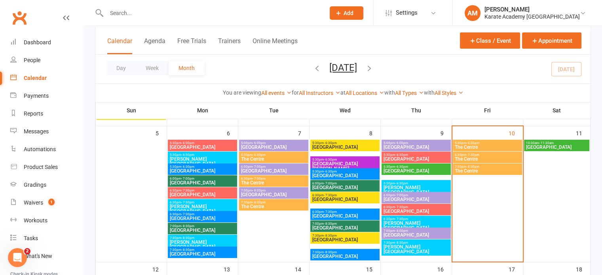
click at [508, 144] on span "5:30pm - 6:30pm" at bounding box center [487, 143] width 66 height 4
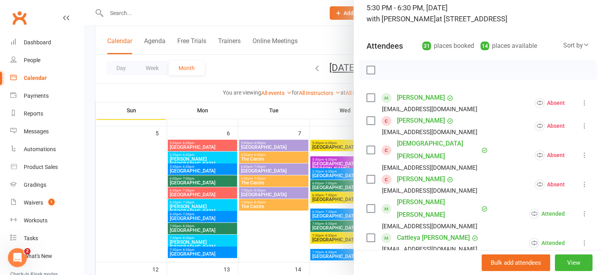
scroll to position [79, 0]
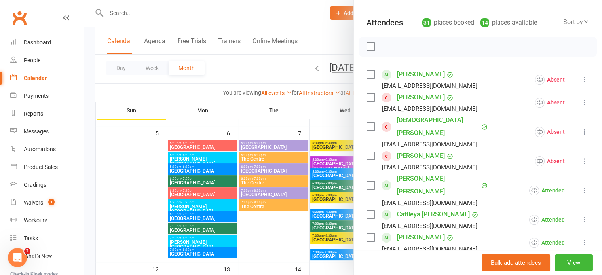
click at [580, 101] on icon at bounding box center [584, 103] width 8 height 8
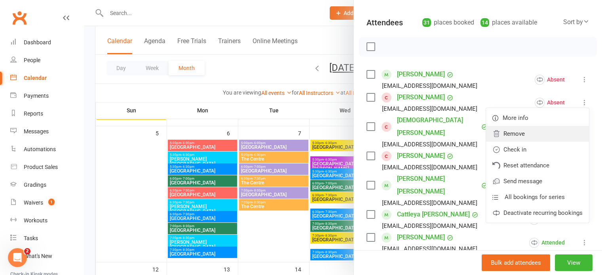
click at [539, 130] on link "Remove" at bounding box center [537, 134] width 103 height 16
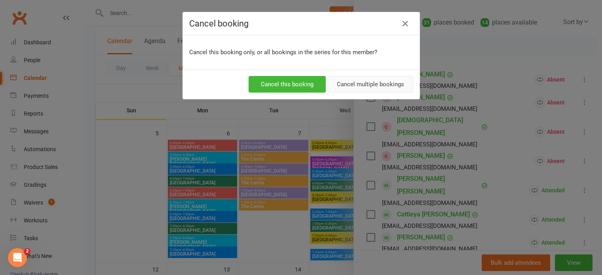
click at [374, 85] on button "Cancel multiple bookings" at bounding box center [370, 84] width 85 height 17
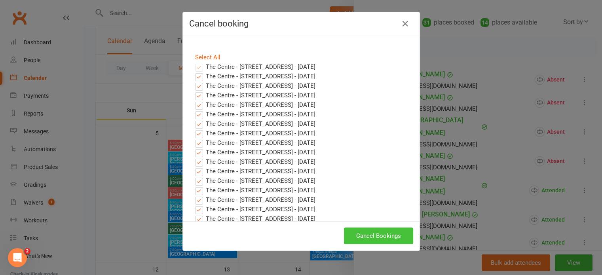
click at [376, 232] on button "Cancel Bookings" at bounding box center [378, 236] width 69 height 17
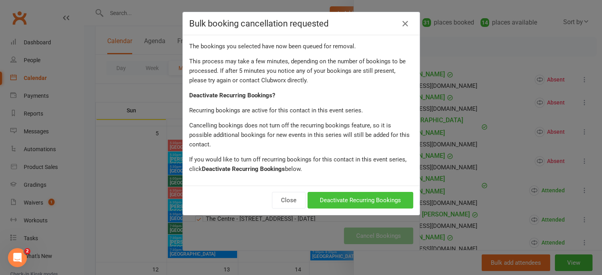
click at [354, 192] on button "Deactivate Recurring Bookings" at bounding box center [360, 200] width 106 height 17
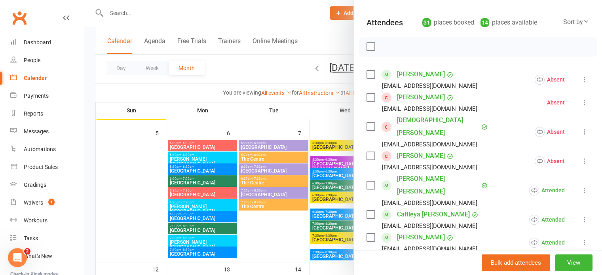
click at [580, 128] on icon at bounding box center [584, 132] width 8 height 8
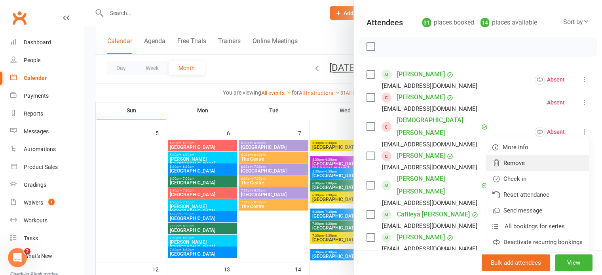
click at [537, 155] on link "Remove" at bounding box center [537, 163] width 103 height 16
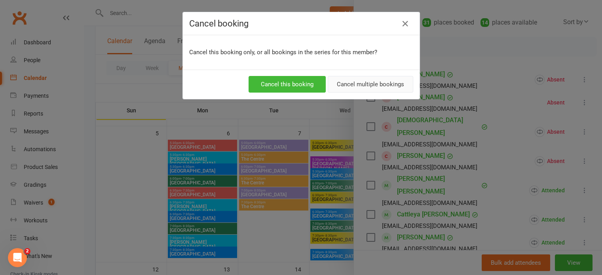
click at [374, 82] on button "Cancel multiple bookings" at bounding box center [370, 84] width 85 height 17
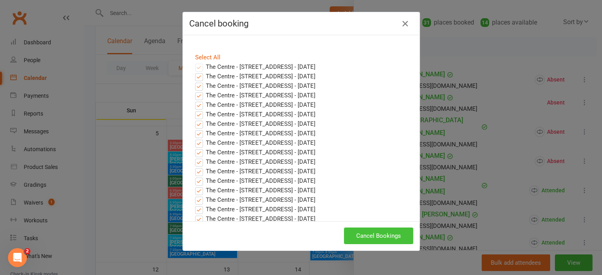
click at [370, 234] on button "Cancel Bookings" at bounding box center [378, 236] width 69 height 17
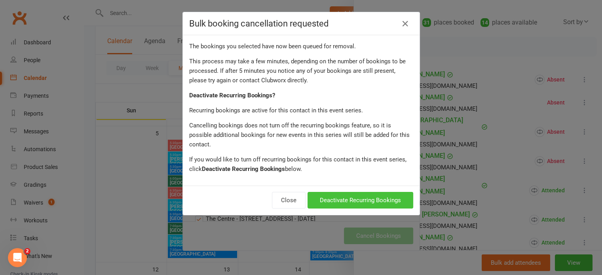
click at [363, 192] on button "Deactivate Recurring Bookings" at bounding box center [360, 200] width 106 height 17
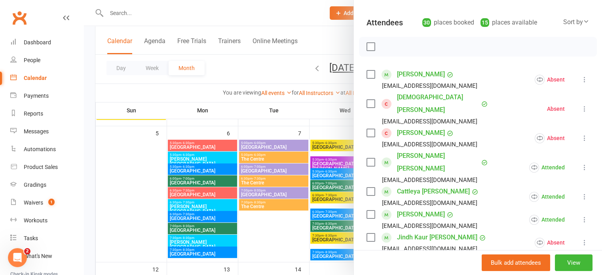
click at [580, 134] on icon at bounding box center [584, 138] width 8 height 8
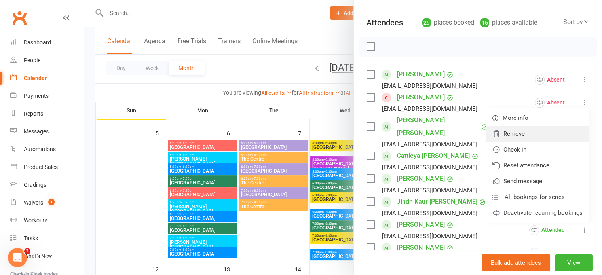
click at [527, 129] on link "Remove" at bounding box center [537, 134] width 103 height 16
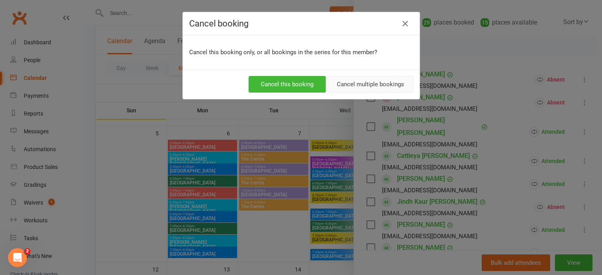
click at [380, 83] on button "Cancel multiple bookings" at bounding box center [370, 84] width 85 height 17
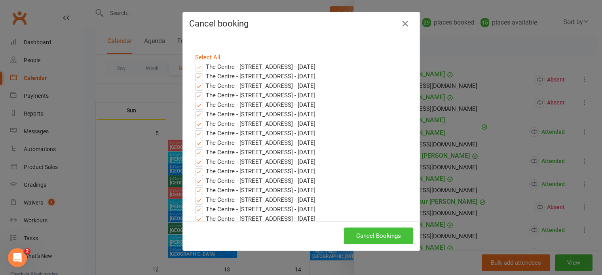
click at [359, 233] on button "Cancel Bookings" at bounding box center [378, 236] width 69 height 17
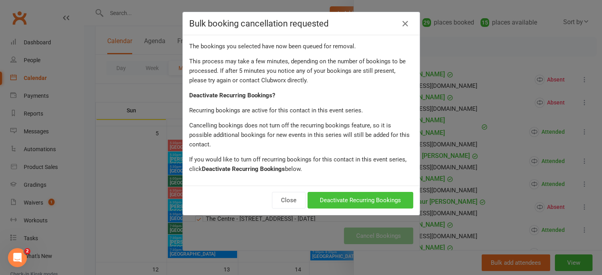
click at [352, 192] on button "Deactivate Recurring Bookings" at bounding box center [360, 200] width 106 height 17
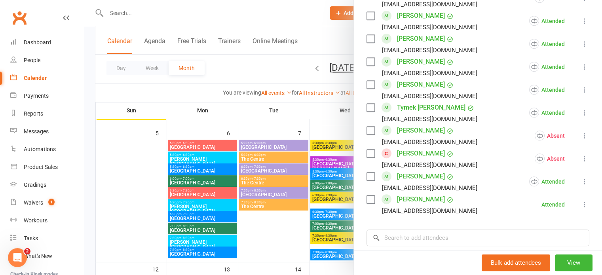
scroll to position [633, 0]
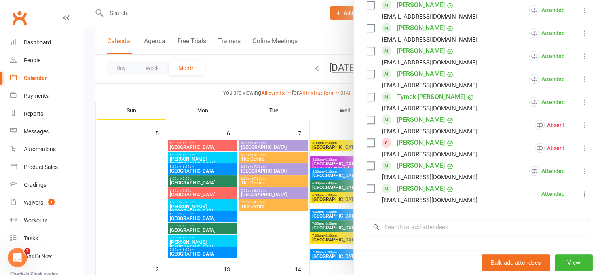
click at [580, 144] on icon at bounding box center [584, 148] width 8 height 8
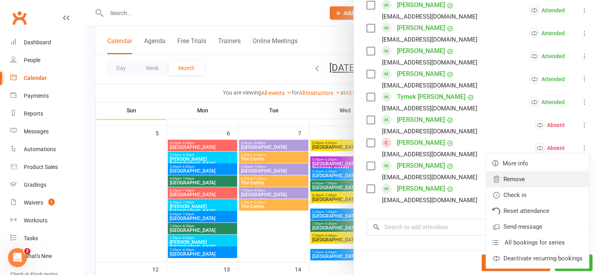
click at [524, 171] on link "Remove" at bounding box center [537, 179] width 103 height 16
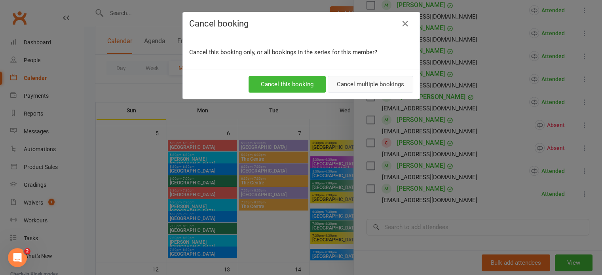
click at [364, 78] on button "Cancel multiple bookings" at bounding box center [370, 84] width 85 height 17
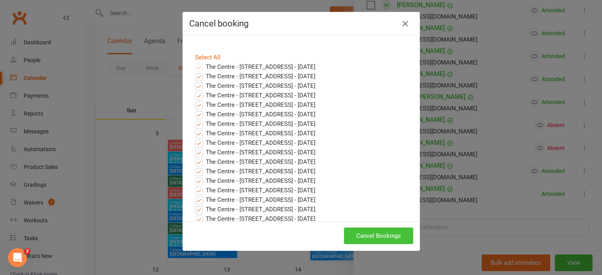
click at [383, 236] on button "Cancel Bookings" at bounding box center [378, 236] width 69 height 17
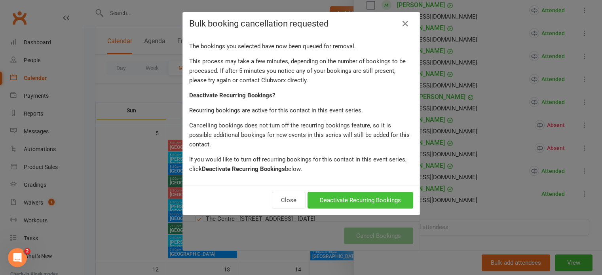
click at [352, 192] on button "Deactivate Recurring Bookings" at bounding box center [360, 200] width 106 height 17
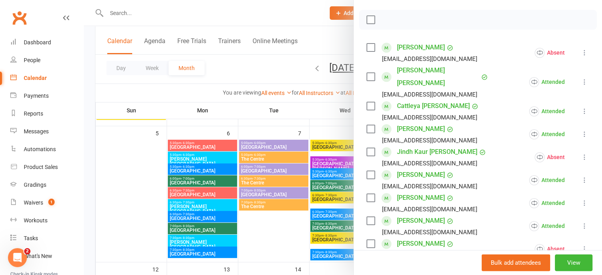
scroll to position [0, 0]
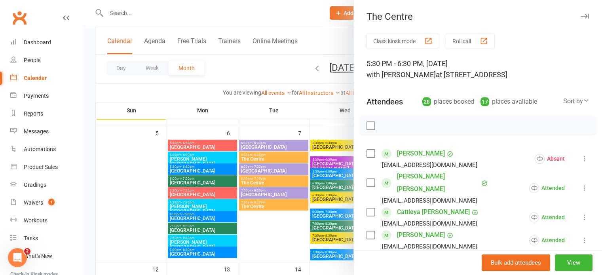
click at [580, 14] on icon "button" at bounding box center [584, 16] width 8 height 5
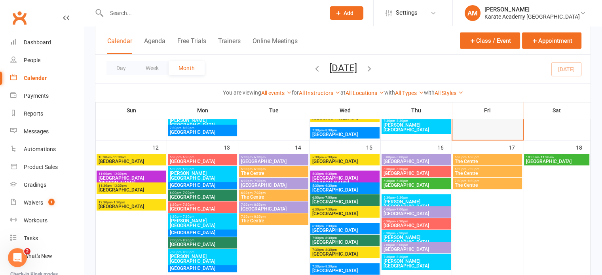
scroll to position [237, 0]
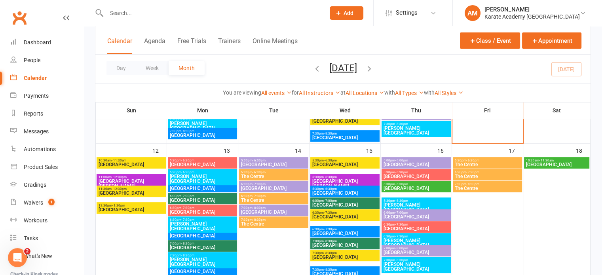
click at [484, 161] on span "5:30pm - 6:30pm" at bounding box center [487, 161] width 66 height 4
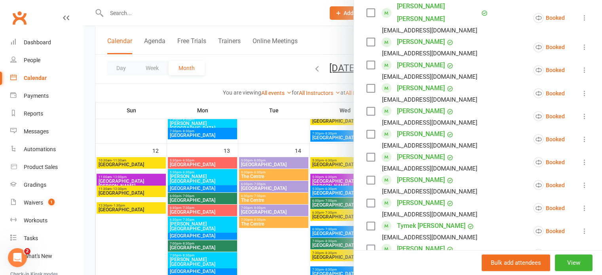
scroll to position [554, 0]
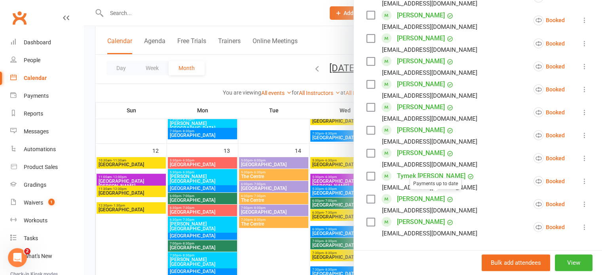
click at [421, 252] on input "search" at bounding box center [477, 260] width 223 height 17
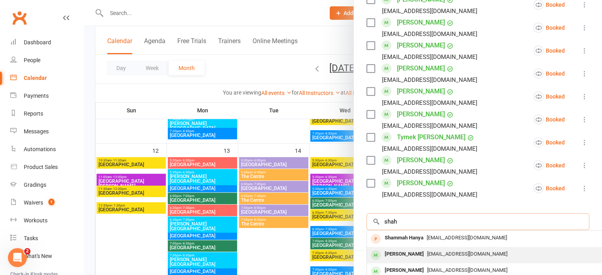
scroll to position [594, 0]
type input "shah"
click at [427, 250] on span "merizwan@hotmail.com" at bounding box center [467, 253] width 80 height 6
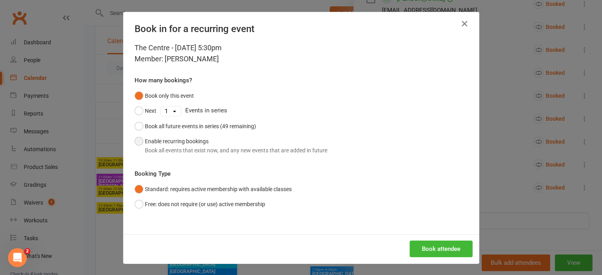
click at [214, 150] on div "Book all events that exist now, and any new events that are added in future" at bounding box center [236, 150] width 182 height 9
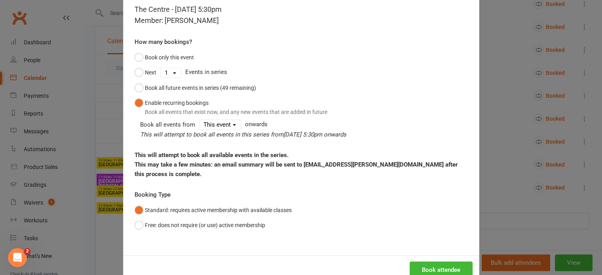
scroll to position [40, 0]
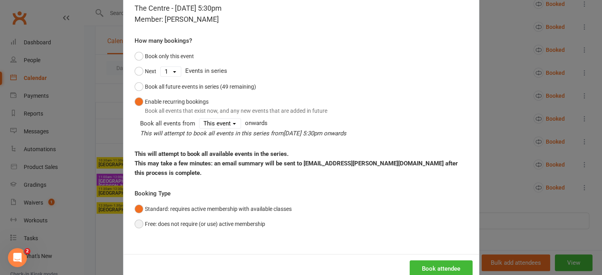
drag, startPoint x: 234, startPoint y: 226, endPoint x: 357, endPoint y: 272, distance: 131.1
click at [234, 226] on button "Free: does not require (or use) active membership" at bounding box center [200, 223] width 131 height 15
click at [430, 269] on button "Book attendee" at bounding box center [441, 268] width 63 height 17
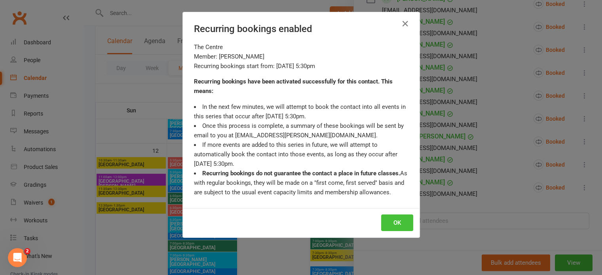
scroll to position [616, 0]
click at [393, 223] on button "OK" at bounding box center [397, 222] width 32 height 17
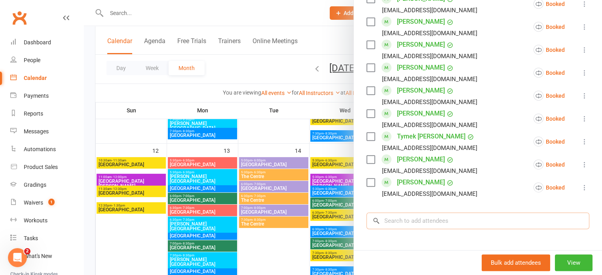
click at [432, 212] on input "search" at bounding box center [477, 220] width 223 height 17
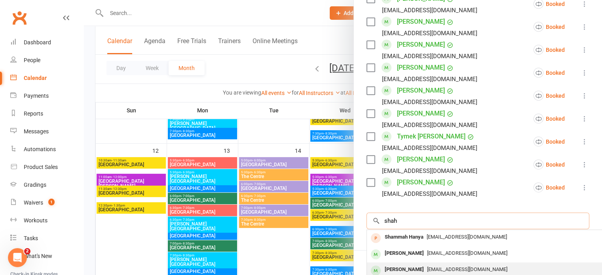
type input "shah"
click at [416, 264] on div "Zunairah Shah" at bounding box center [404, 269] width 46 height 11
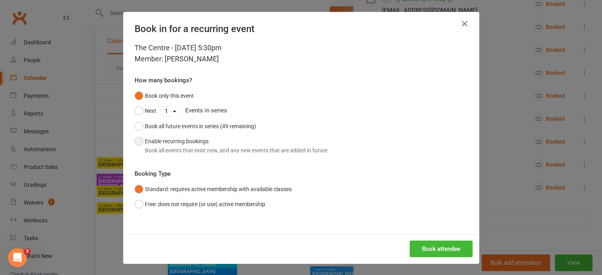
click at [177, 147] on div "Book all events that exist now, and any new events that are added in future" at bounding box center [236, 150] width 182 height 9
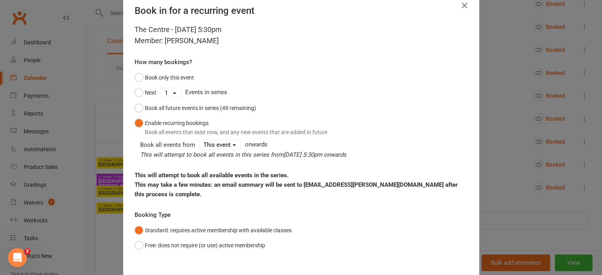
scroll to position [59, 0]
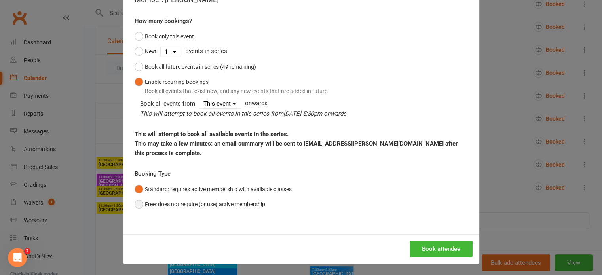
click at [212, 204] on button "Free: does not require (or use) active membership" at bounding box center [200, 204] width 131 height 15
click at [433, 247] on button "Book attendee" at bounding box center [441, 249] width 63 height 17
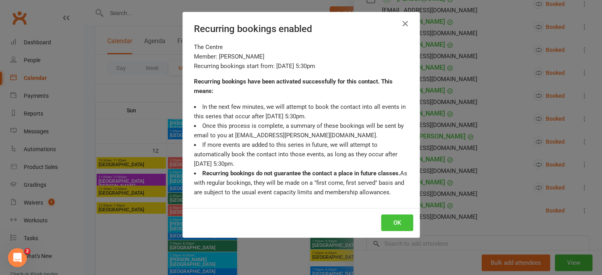
click at [392, 221] on button "OK" at bounding box center [397, 222] width 32 height 17
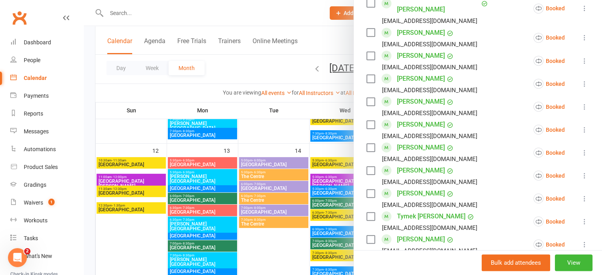
scroll to position [537, 0]
click at [580, 102] on icon at bounding box center [584, 106] width 8 height 8
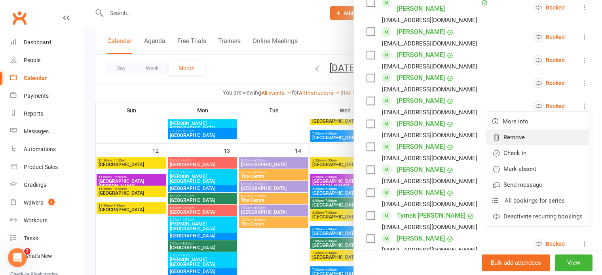
click at [529, 129] on link "Remove" at bounding box center [537, 137] width 103 height 16
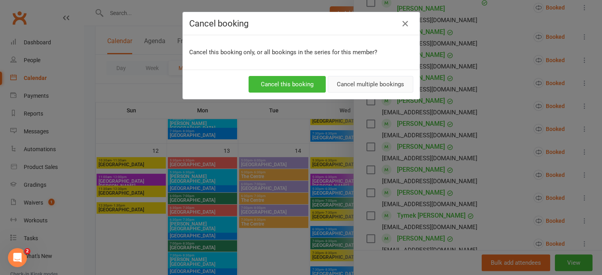
click at [375, 82] on button "Cancel multiple bookings" at bounding box center [370, 84] width 85 height 17
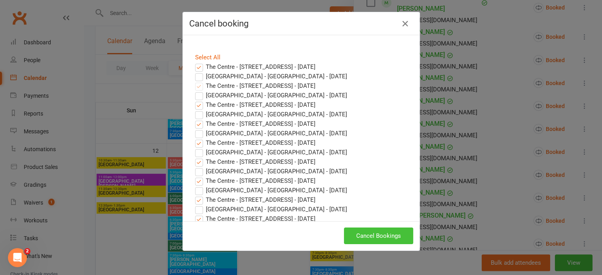
click at [371, 231] on button "Cancel Bookings" at bounding box center [378, 236] width 69 height 17
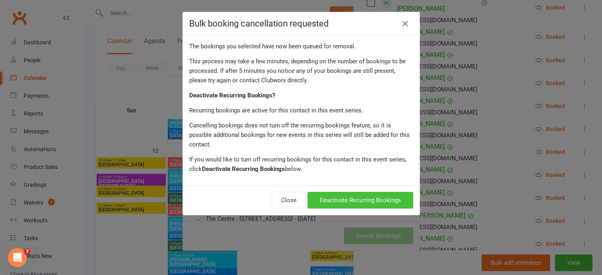
click at [362, 192] on button "Deactivate Recurring Bookings" at bounding box center [360, 200] width 106 height 17
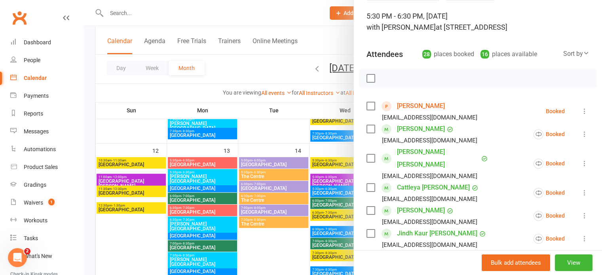
scroll to position [0, 0]
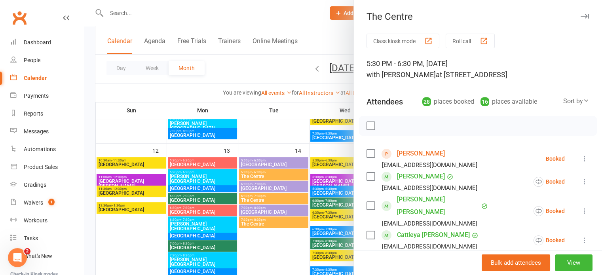
click at [580, 15] on icon "button" at bounding box center [584, 16] width 8 height 5
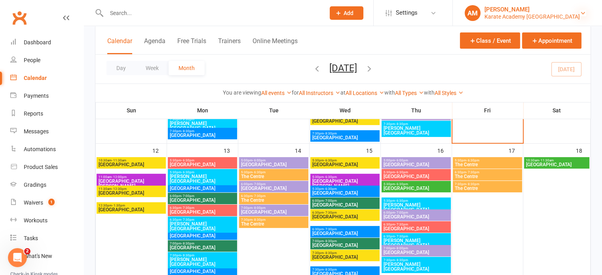
click at [584, 11] on icon at bounding box center [583, 13] width 6 height 6
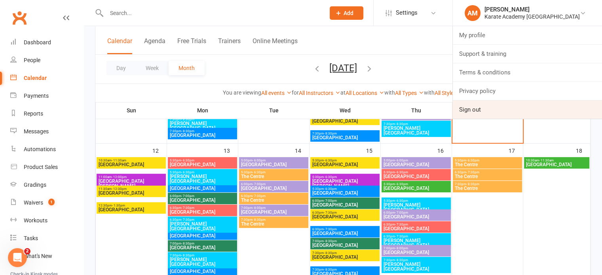
click at [505, 110] on link "Sign out" at bounding box center [527, 110] width 149 height 18
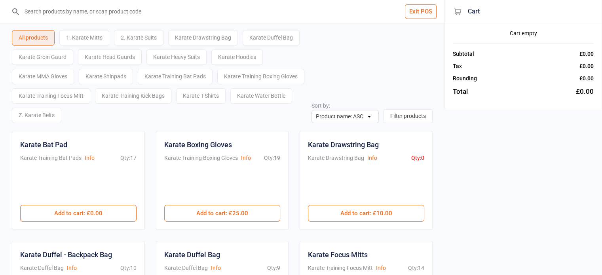
click at [143, 38] on div "2. Karate Suits" at bounding box center [138, 37] width 49 height 15
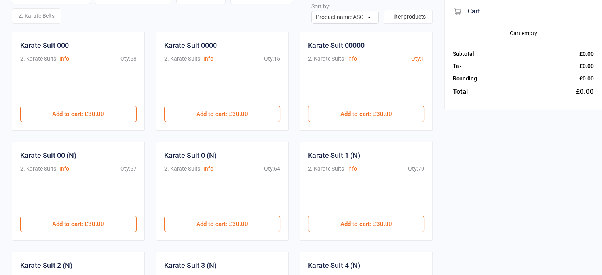
scroll to position [119, 0]
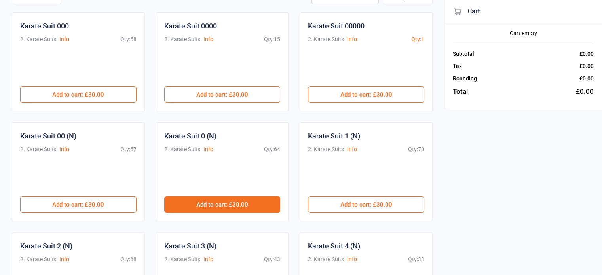
click at [187, 200] on button "Add to cart : £30.00" at bounding box center [222, 204] width 116 height 17
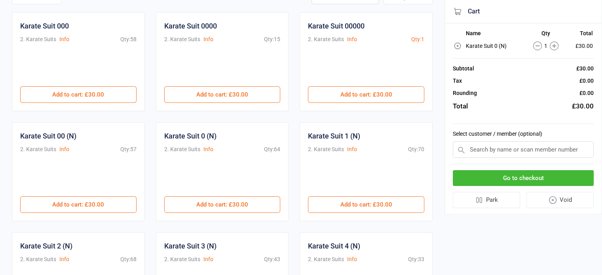
click at [473, 148] on input "text" at bounding box center [523, 149] width 141 height 17
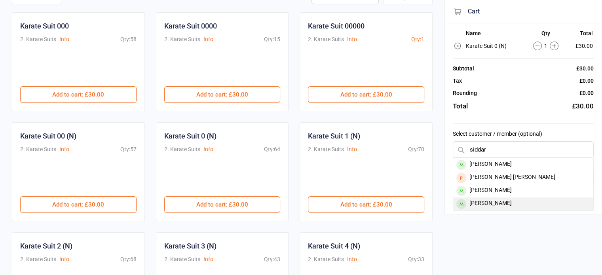
type input "siddar"
click at [510, 199] on div "[PERSON_NAME]" at bounding box center [523, 203] width 140 height 13
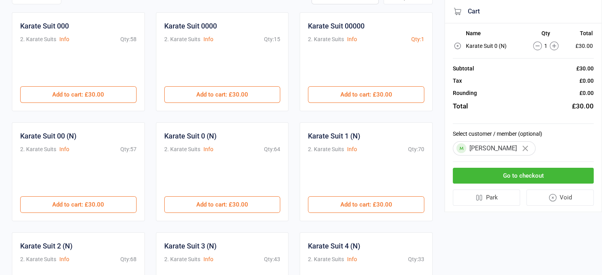
click at [498, 199] on button "Park" at bounding box center [486, 198] width 67 height 16
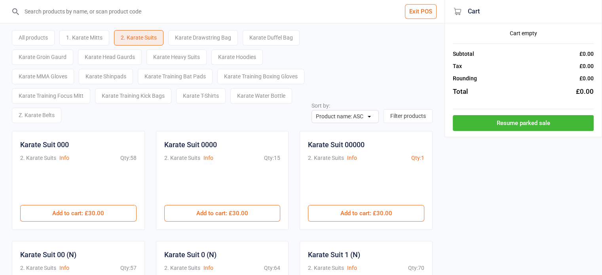
click at [432, 12] on button "Exit POS" at bounding box center [421, 11] width 32 height 15
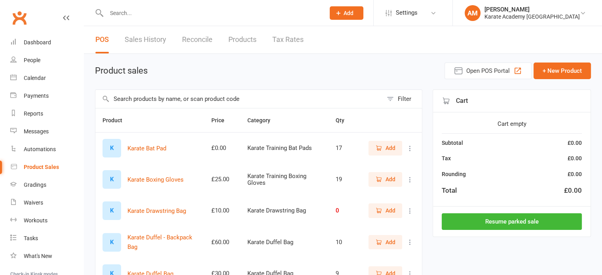
click at [149, 29] on link "Sales History" at bounding box center [146, 39] width 42 height 27
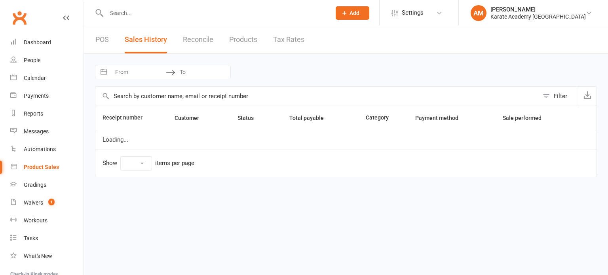
select select "100"
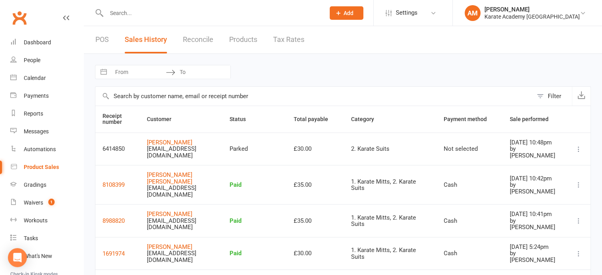
click at [547, 93] on button "Filter" at bounding box center [552, 96] width 39 height 19
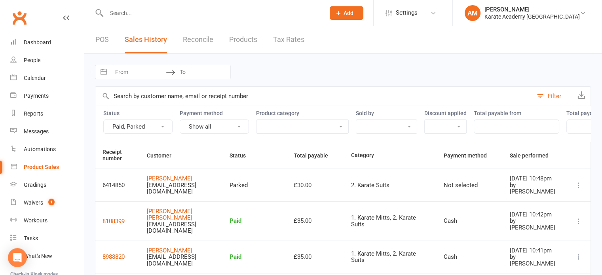
click at [136, 128] on button "Paid, Parked" at bounding box center [137, 127] width 69 height 14
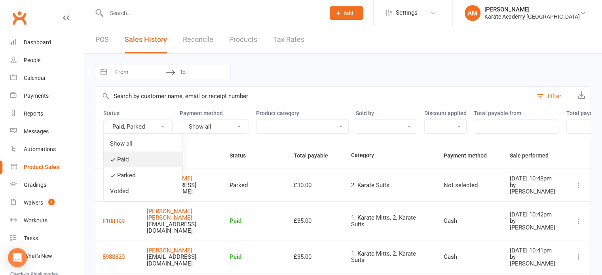
click at [144, 161] on link "Paid" at bounding box center [143, 160] width 78 height 16
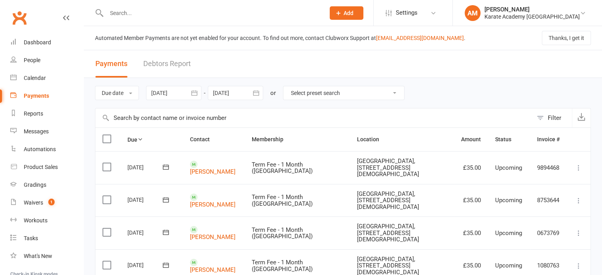
click at [197, 91] on icon "button" at bounding box center [194, 93] width 8 height 8
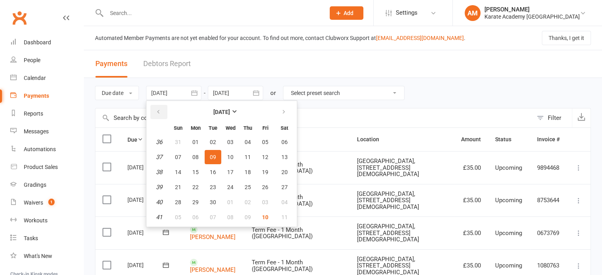
click at [162, 112] on button "button" at bounding box center [158, 112] width 17 height 14
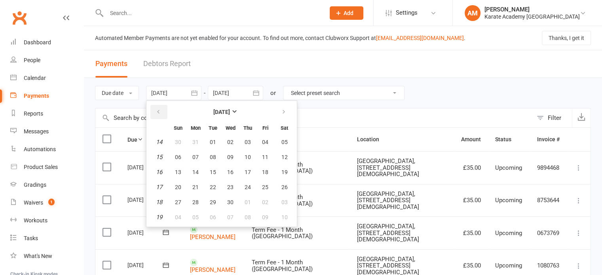
click at [162, 112] on button "button" at bounding box center [158, 112] width 17 height 14
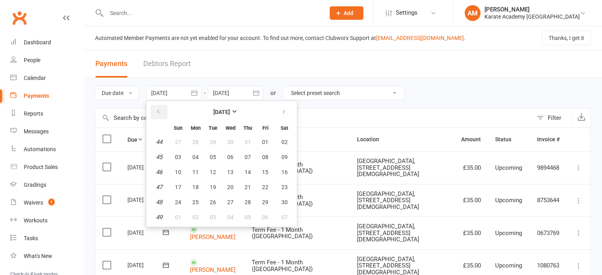
click at [162, 112] on button "button" at bounding box center [158, 112] width 17 height 14
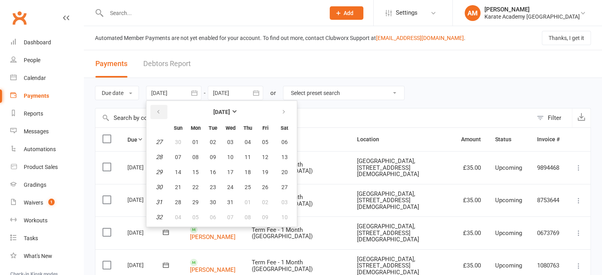
click at [162, 112] on button "button" at bounding box center [158, 112] width 17 height 14
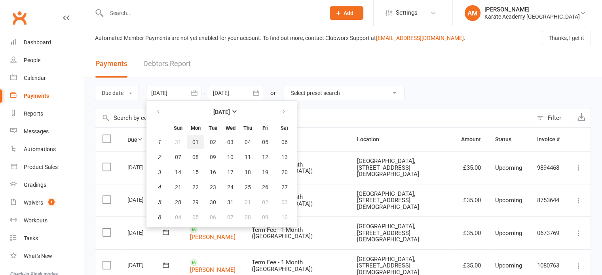
click at [200, 141] on button "01" at bounding box center [195, 142] width 17 height 14
type input "01 Jan 2024"
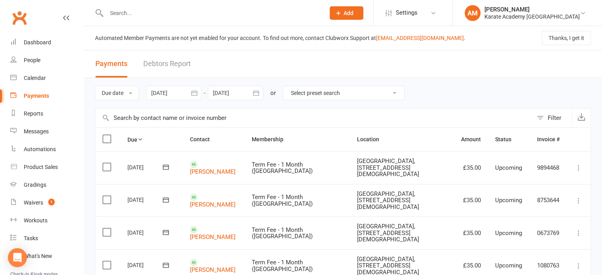
click at [257, 93] on icon "button" at bounding box center [256, 93] width 8 height 8
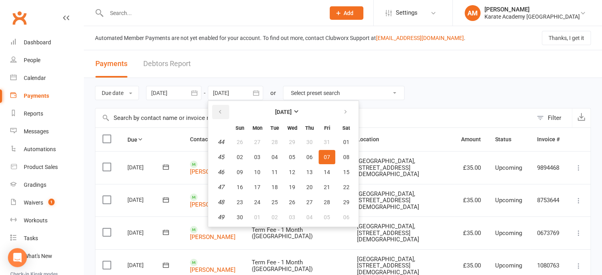
click at [218, 107] on button "button" at bounding box center [220, 112] width 17 height 14
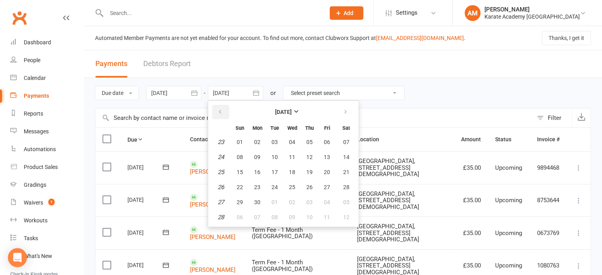
click at [218, 107] on button "button" at bounding box center [220, 112] width 17 height 14
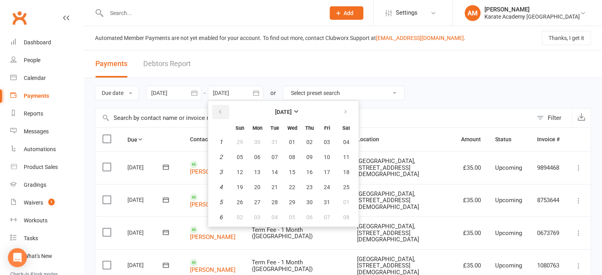
click at [218, 107] on button "button" at bounding box center [220, 112] width 17 height 14
click at [275, 202] on span "31" at bounding box center [274, 202] width 6 height 6
type input "31 Dec 2024"
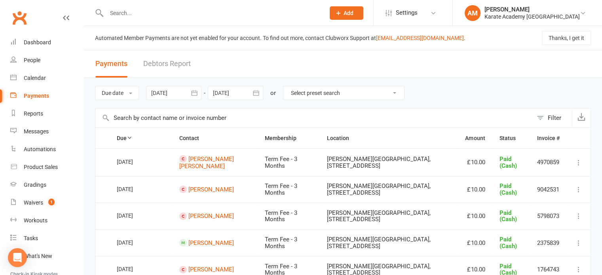
click at [541, 116] on button "Filter" at bounding box center [552, 117] width 39 height 19
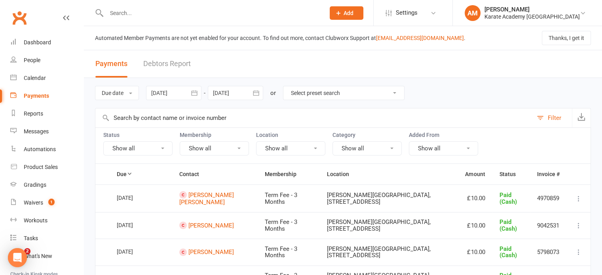
click at [154, 150] on button "Show all" at bounding box center [137, 148] width 69 height 14
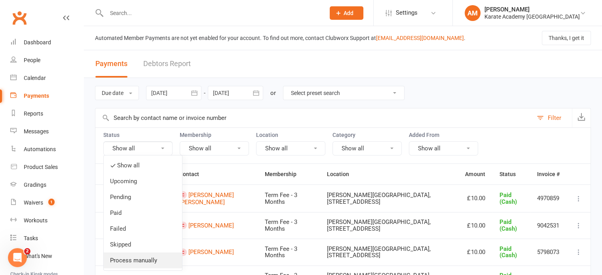
click at [149, 265] on link "Process manually" at bounding box center [143, 260] width 78 height 16
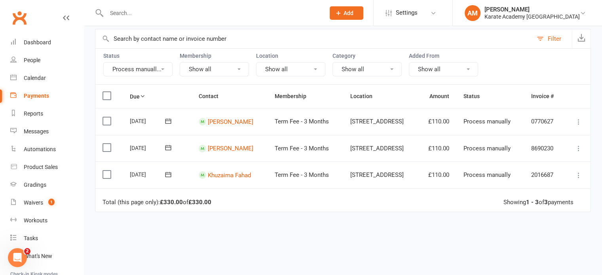
scroll to position [79, 0]
click at [580, 118] on icon at bounding box center [579, 122] width 8 height 8
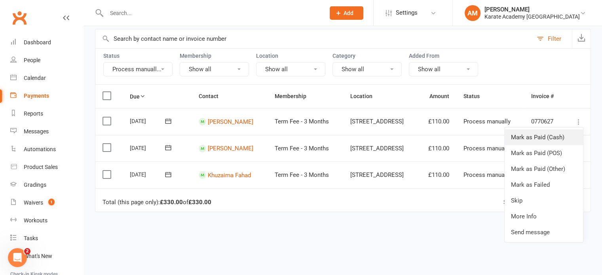
click at [561, 134] on link "Mark as Paid (Cash)" at bounding box center [544, 137] width 78 height 16
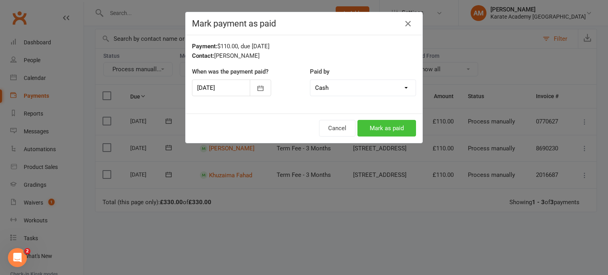
click at [393, 125] on button "Mark as paid" at bounding box center [386, 128] width 59 height 17
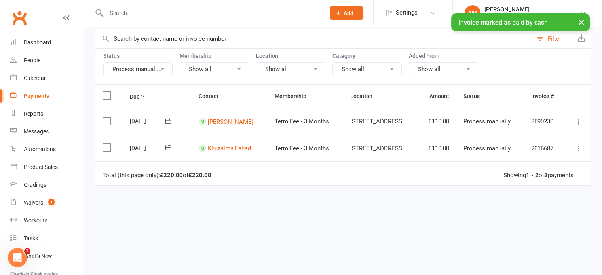
click at [579, 118] on icon at bounding box center [579, 122] width 8 height 8
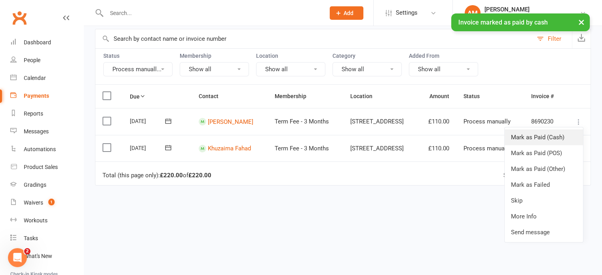
click at [560, 134] on link "Mark as Paid (Cash)" at bounding box center [544, 137] width 78 height 16
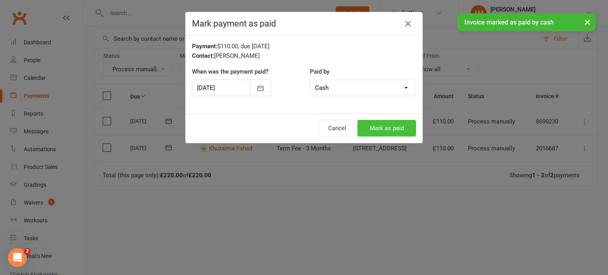
click at [386, 124] on button "Mark as paid" at bounding box center [386, 128] width 59 height 17
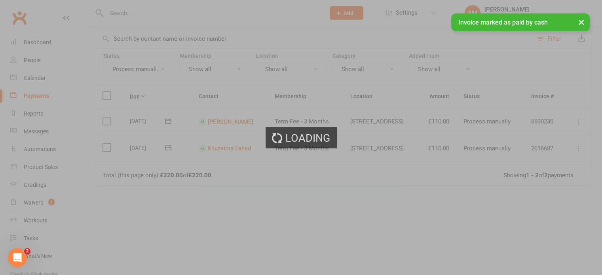
scroll to position [76, 0]
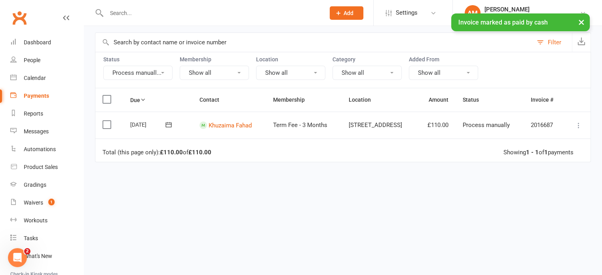
click at [579, 122] on icon at bounding box center [579, 125] width 8 height 8
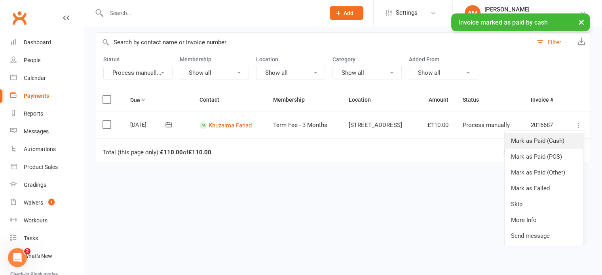
click at [561, 137] on link "Mark as Paid (Cash)" at bounding box center [544, 141] width 78 height 16
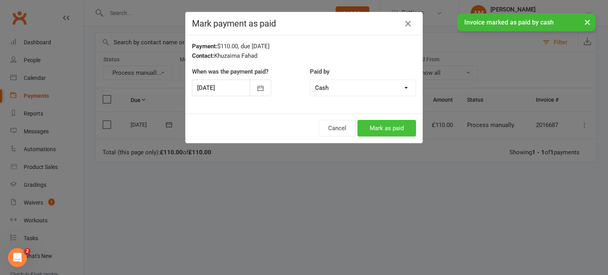
click at [404, 127] on button "Mark as paid" at bounding box center [386, 128] width 59 height 17
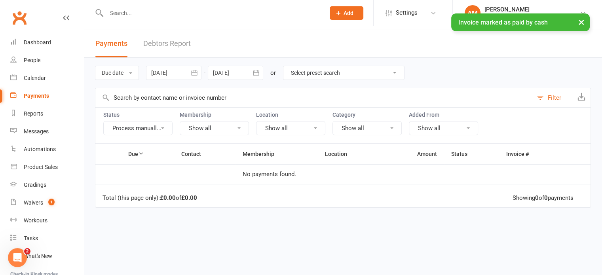
scroll to position [0, 0]
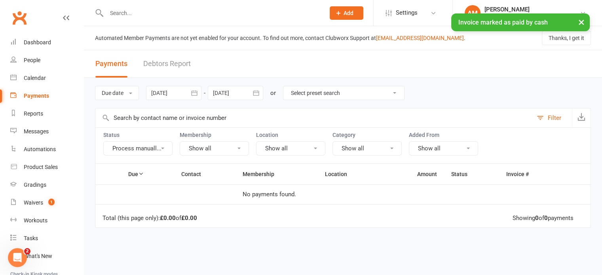
click at [198, 90] on icon "button" at bounding box center [194, 93] width 8 height 8
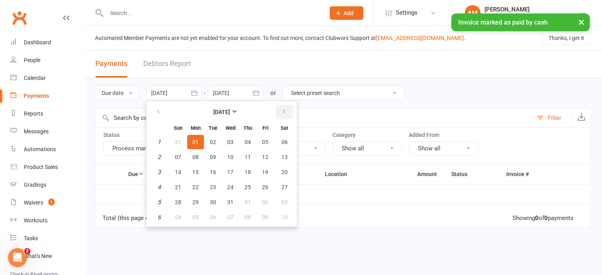
click at [277, 109] on button "button" at bounding box center [284, 112] width 17 height 14
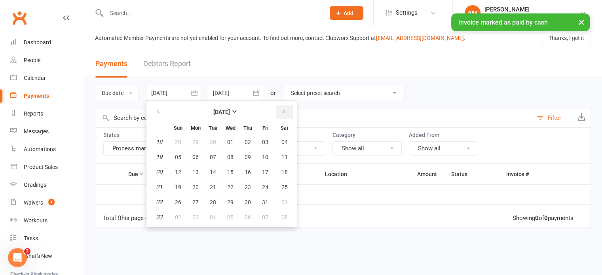
click at [277, 109] on button "button" at bounding box center [284, 112] width 17 height 14
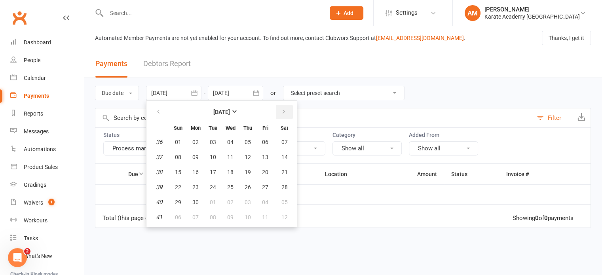
click at [285, 110] on icon "button" at bounding box center [284, 112] width 6 height 6
click at [231, 140] on span "01" at bounding box center [230, 142] width 6 height 6
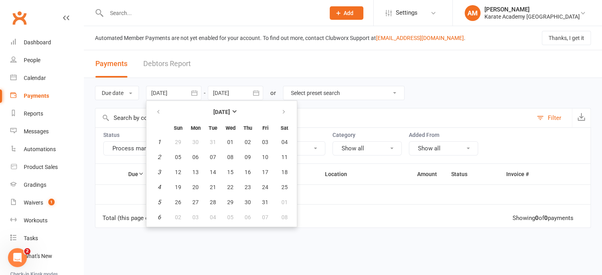
type input "01 Jan 2025"
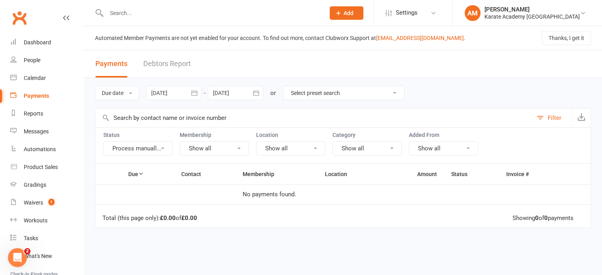
click at [258, 92] on icon "button" at bounding box center [256, 92] width 6 height 5
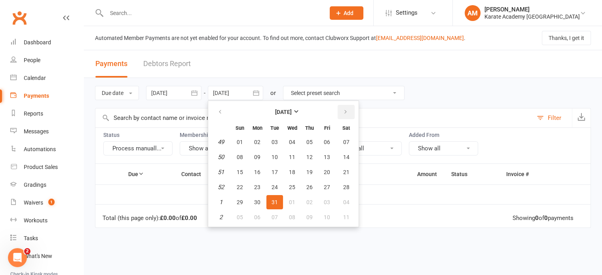
click at [348, 114] on button "button" at bounding box center [346, 112] width 17 height 14
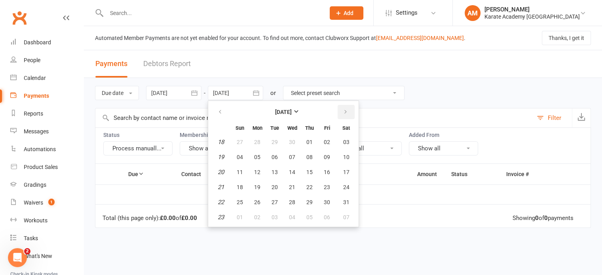
click at [348, 114] on button "button" at bounding box center [346, 112] width 17 height 14
click at [259, 199] on span "30" at bounding box center [257, 202] width 6 height 6
type input "30 Jun 2025"
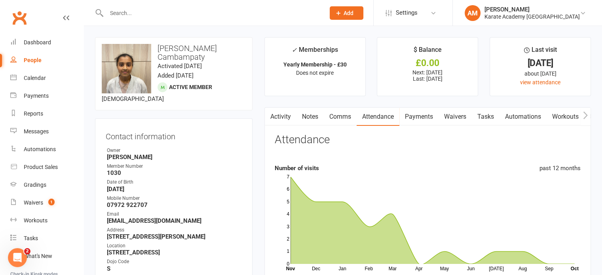
click at [372, 95] on ul "✓ Memberships Yearly Membership - £30 Does not expire $ Balance £0.00 Next: [DA…" at bounding box center [427, 66] width 326 height 59
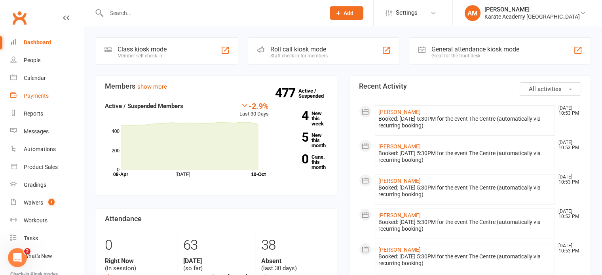
click at [44, 97] on div "Payments" at bounding box center [36, 96] width 25 height 6
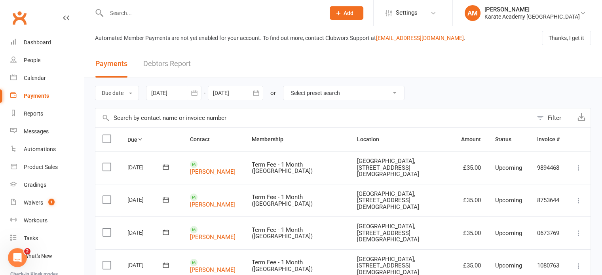
click at [193, 91] on icon "button" at bounding box center [194, 92] width 6 height 5
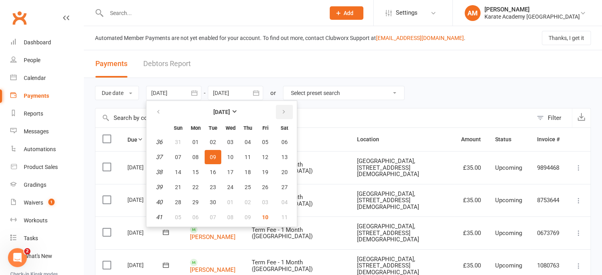
click at [287, 108] on button "button" at bounding box center [284, 112] width 17 height 14
click at [282, 155] on span "11" at bounding box center [284, 157] width 6 height 6
type input "[DATE]"
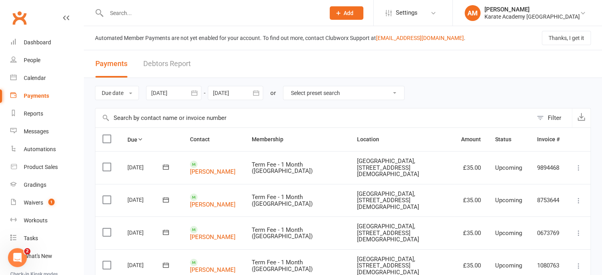
click at [257, 94] on icon "button" at bounding box center [256, 93] width 8 height 8
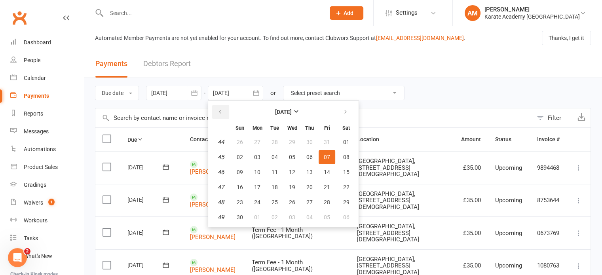
click at [222, 112] on icon "button" at bounding box center [220, 112] width 6 height 6
click at [343, 158] on span "11" at bounding box center [346, 157] width 6 height 6
type input "[DATE]"
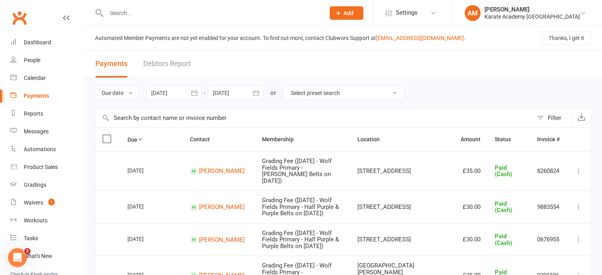
click at [541, 117] on button "Filter" at bounding box center [552, 117] width 39 height 19
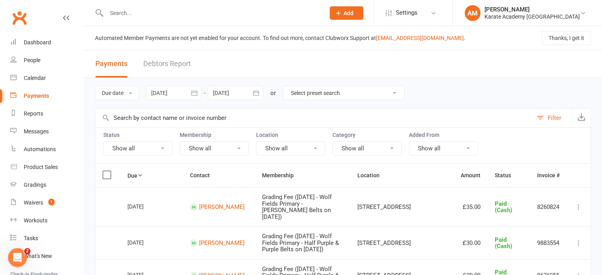
click at [147, 149] on button "Show all" at bounding box center [137, 148] width 69 height 14
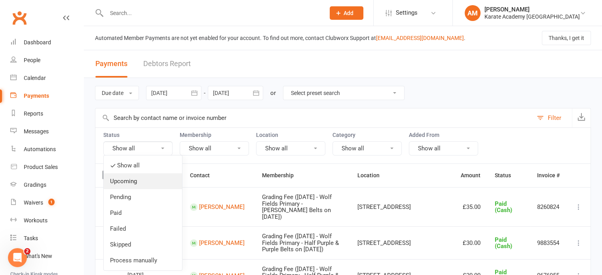
click at [137, 184] on link "Upcoming" at bounding box center [143, 181] width 78 height 16
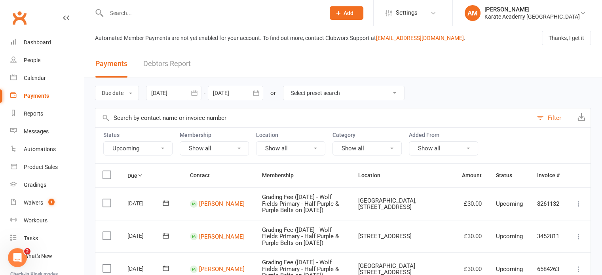
click at [374, 144] on button "Show all" at bounding box center [366, 148] width 69 height 14
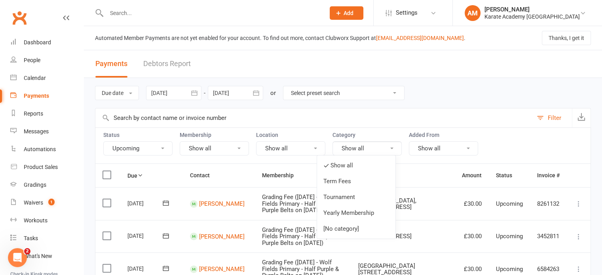
click at [436, 147] on button "Show all" at bounding box center [443, 148] width 69 height 14
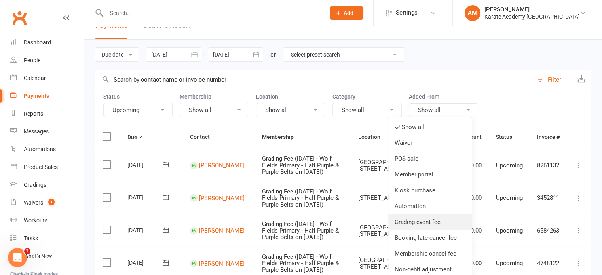
scroll to position [40, 0]
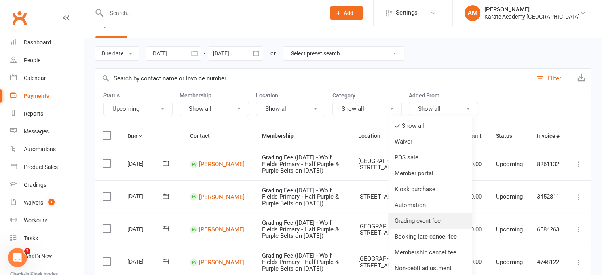
click at [440, 219] on link "Grading event fee" at bounding box center [429, 221] width 83 height 16
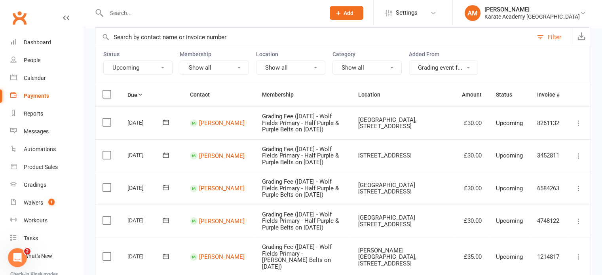
scroll to position [0, 0]
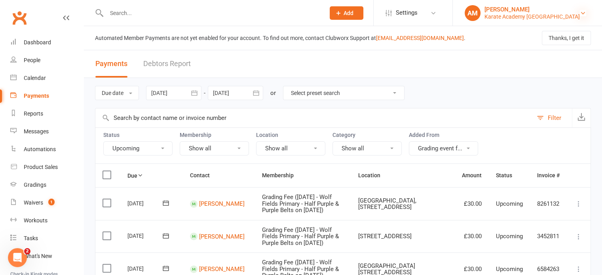
click at [582, 13] on icon at bounding box center [583, 13] width 6 height 6
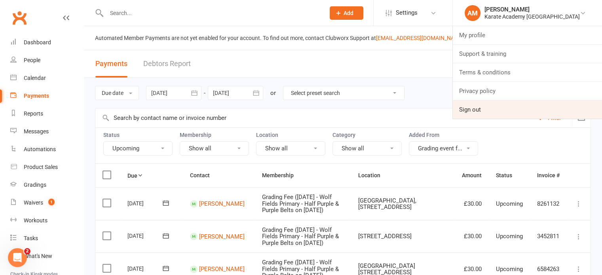
click at [508, 107] on link "Sign out" at bounding box center [527, 110] width 149 height 18
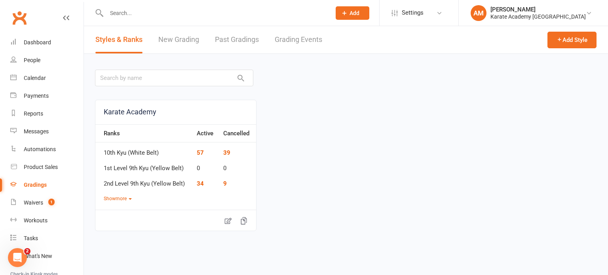
click at [305, 40] on link "Grading Events" at bounding box center [298, 39] width 47 height 27
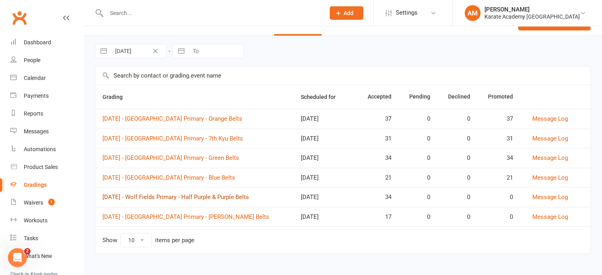
scroll to position [18, 0]
click at [249, 197] on link "[DATE] - Wolf Fields Primary - Half Purple & Purple Belts" at bounding box center [175, 196] width 146 height 7
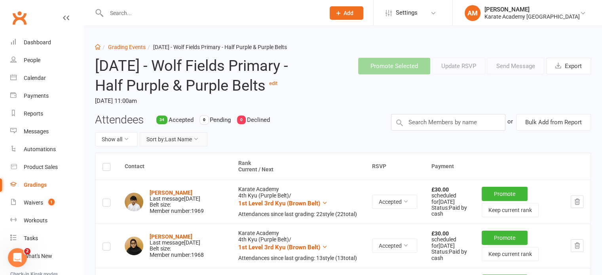
click at [201, 146] on button "Sort by: Last Name" at bounding box center [174, 139] width 68 height 14
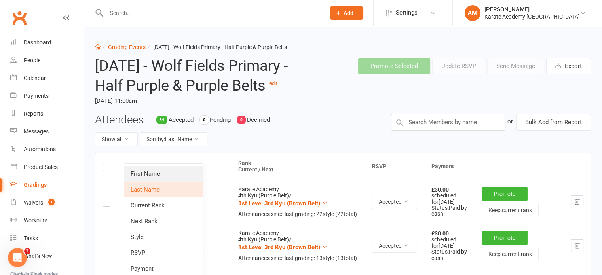
click at [198, 169] on link "First Name" at bounding box center [163, 174] width 78 height 16
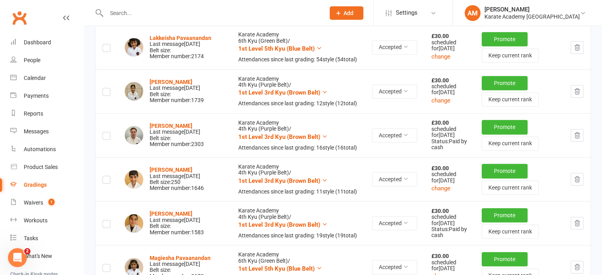
scroll to position [752, 0]
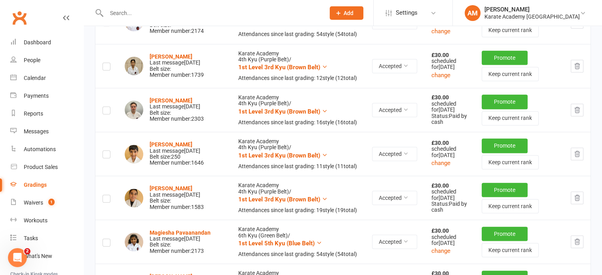
click at [575, 68] on icon "button" at bounding box center [577, 66] width 5 height 6
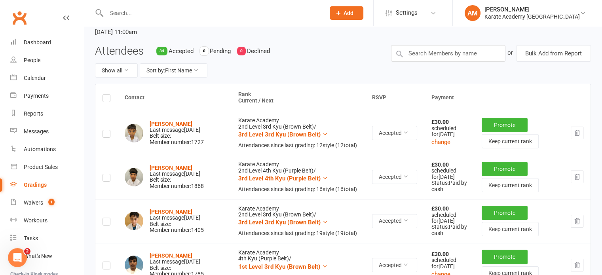
scroll to position [0, 0]
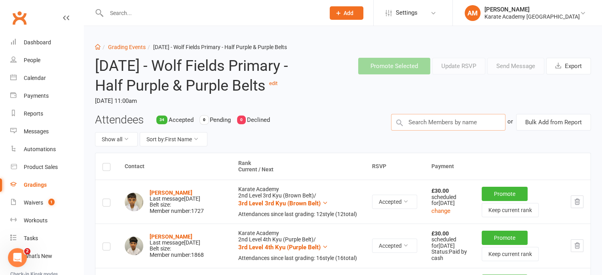
click at [437, 131] on input "text" at bounding box center [448, 122] width 114 height 17
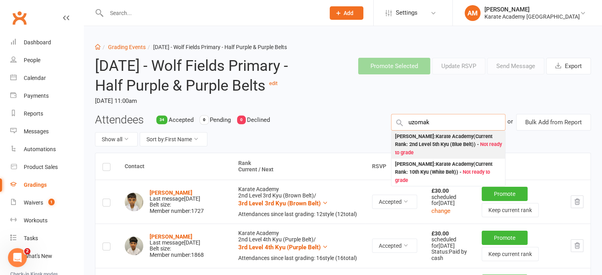
type input "uzomak"
click at [441, 157] on div "Uzoamaka Eze : Karate Academy (Current Rank: 2nd Level 5th Kyu (Blue Belt) ) - …" at bounding box center [448, 145] width 107 height 25
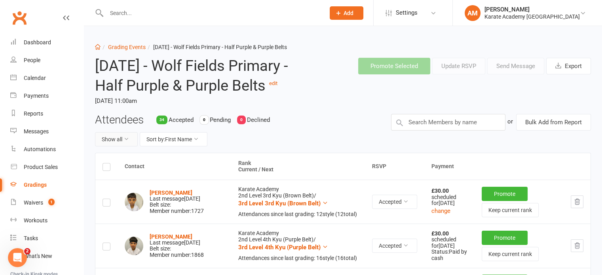
click at [116, 146] on button "Show all" at bounding box center [116, 139] width 43 height 14
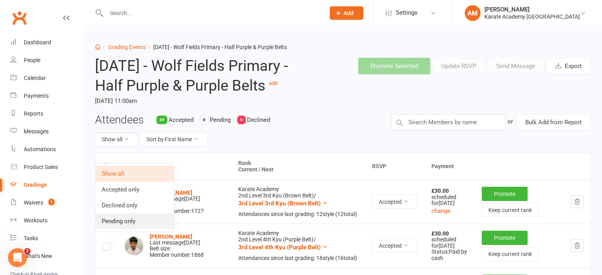
click at [134, 218] on link "Pending only" at bounding box center [134, 221] width 78 height 16
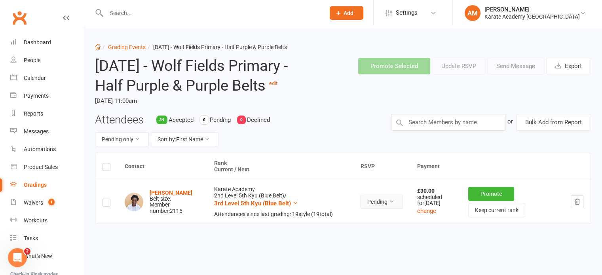
click at [389, 204] on icon at bounding box center [392, 202] width 6 height 6
click at [364, 239] on link "Accepted" at bounding box center [355, 238] width 78 height 16
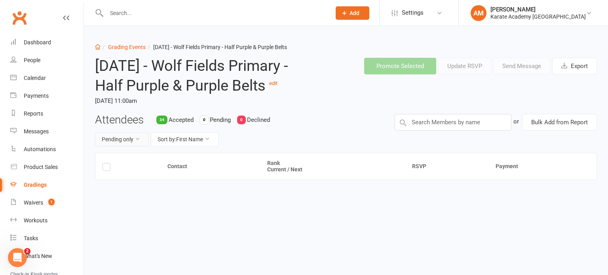
click at [128, 146] on button "Pending only" at bounding box center [122, 139] width 54 height 14
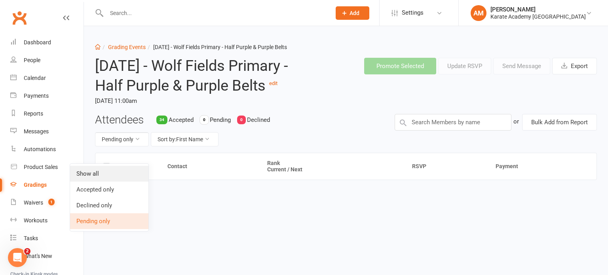
click at [129, 175] on link "Show all" at bounding box center [109, 174] width 78 height 16
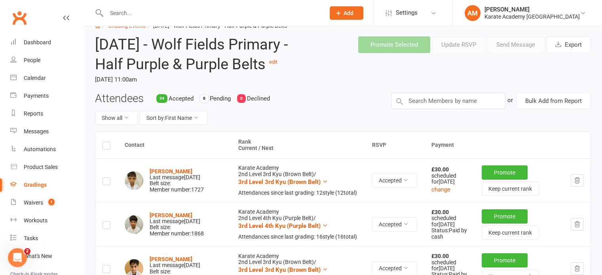
scroll to position [11, 0]
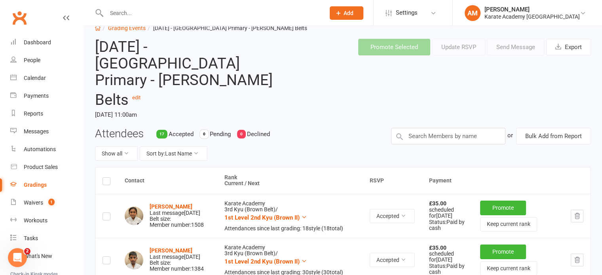
scroll to position [14, 0]
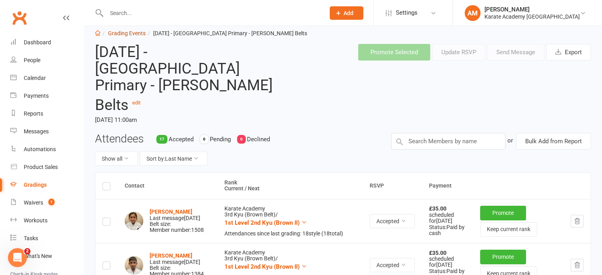
click at [134, 34] on link "Grading Events" at bounding box center [127, 33] width 38 height 6
